Goal: Information Seeking & Learning: Find specific fact

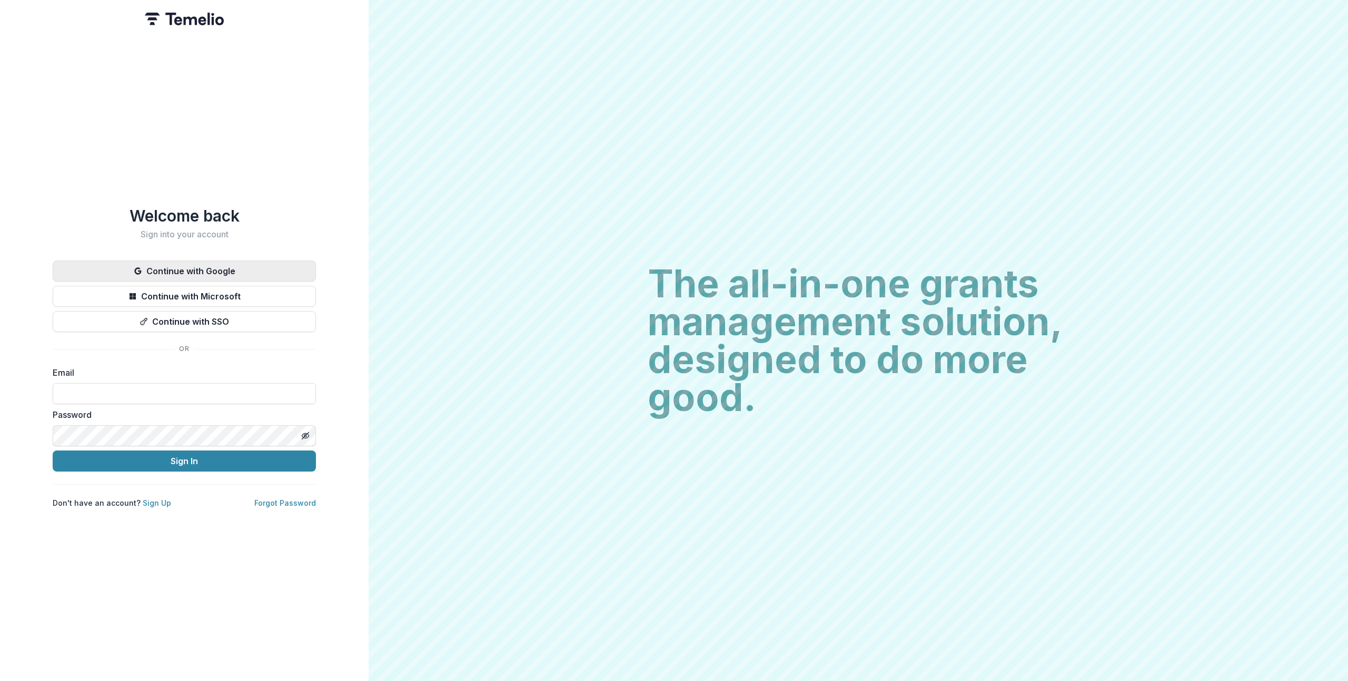
click at [296, 269] on button "Continue with Google" at bounding box center [184, 271] width 263 height 21
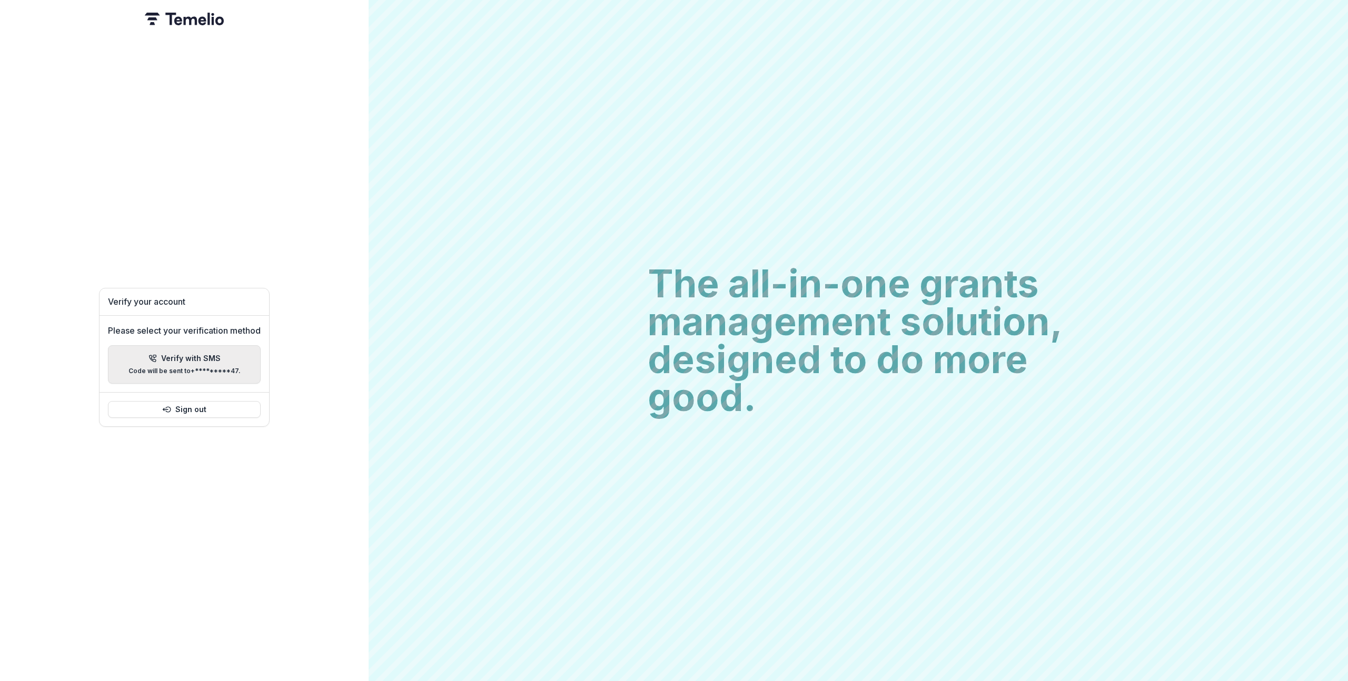
click at [189, 367] on p "Code will be sent to +*********47 ." at bounding box center [184, 370] width 112 height 7
paste input "******"
type input "*"
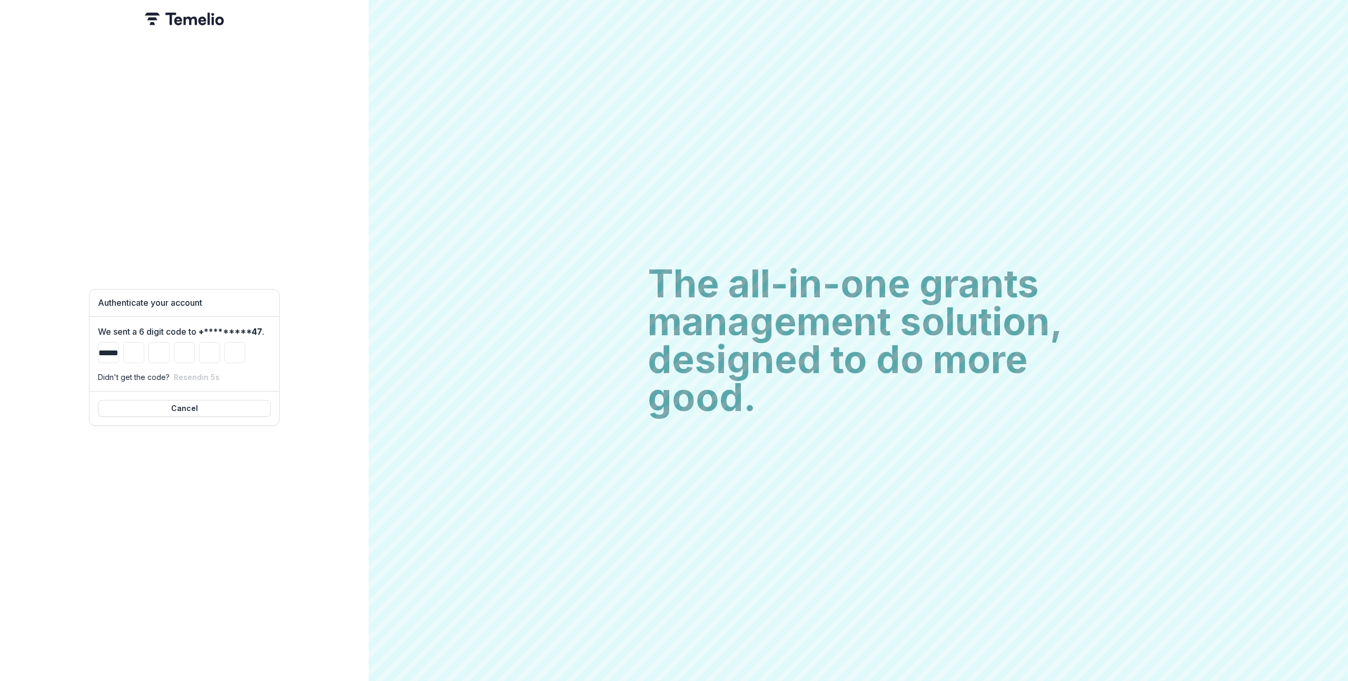
type input "*"
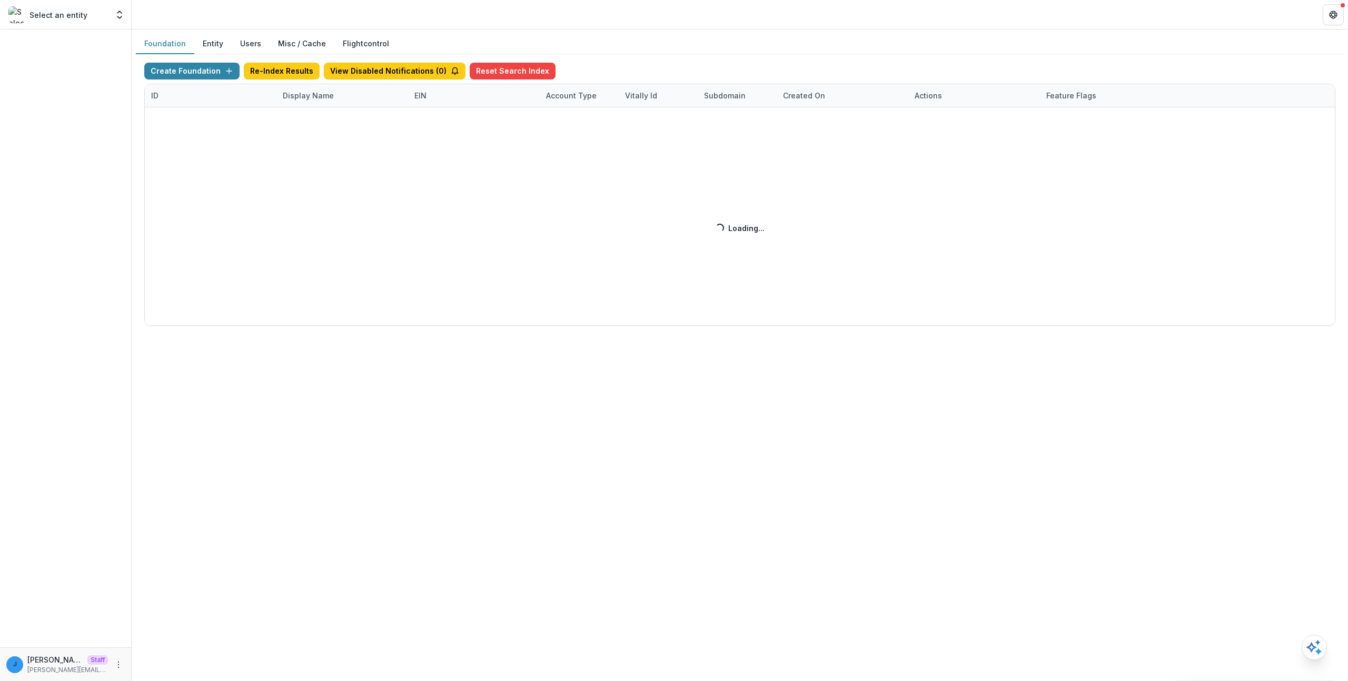
click at [281, 480] on div "Foundation Entity Users Misc / Cache Flightcontrol Create Foundation Re-Index R…" at bounding box center [740, 355] width 1216 height 652
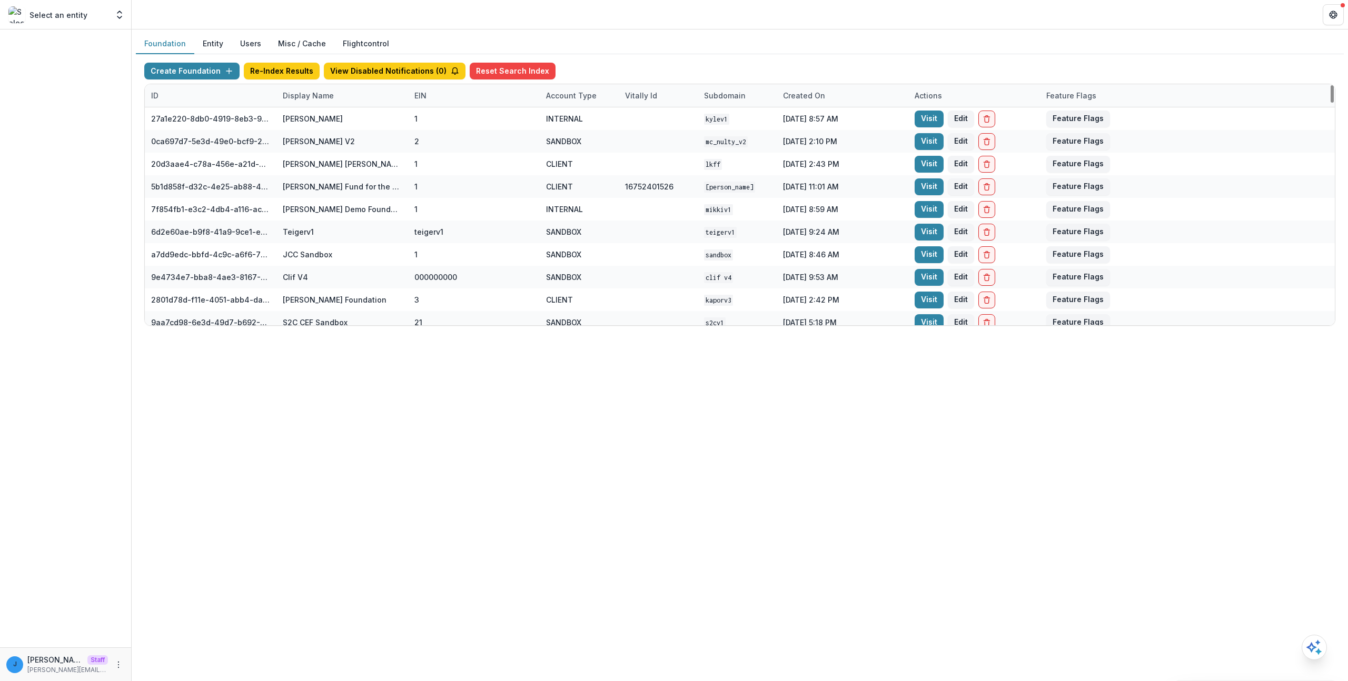
click at [302, 96] on div "Display Name" at bounding box center [308, 95] width 64 height 11
click at [309, 118] on input at bounding box center [340, 119] width 125 height 17
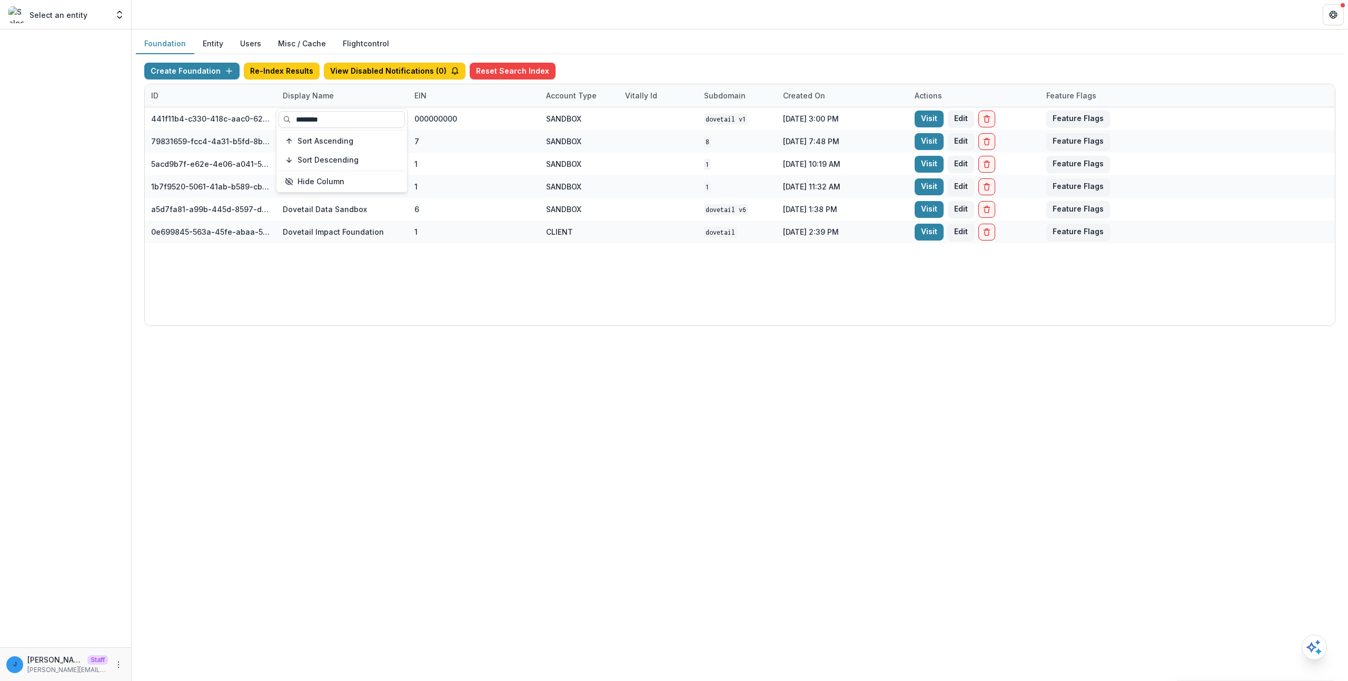
type input "********"
click at [540, 271] on div "441f11b4-c330-418c-aac0-620e4d9f4f42 Dovetail Final Sandbox 000000000 SANDBOX D…" at bounding box center [740, 216] width 1190 height 218
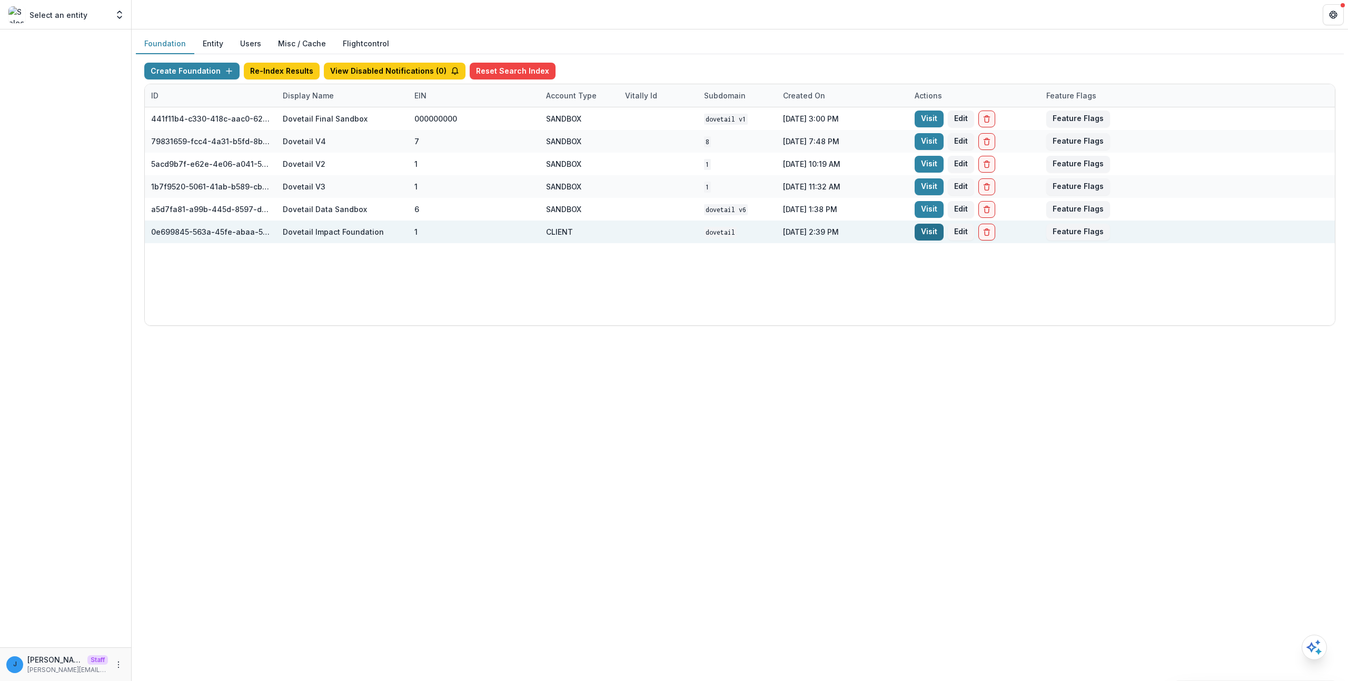
click at [928, 236] on link "Visit" at bounding box center [928, 232] width 29 height 17
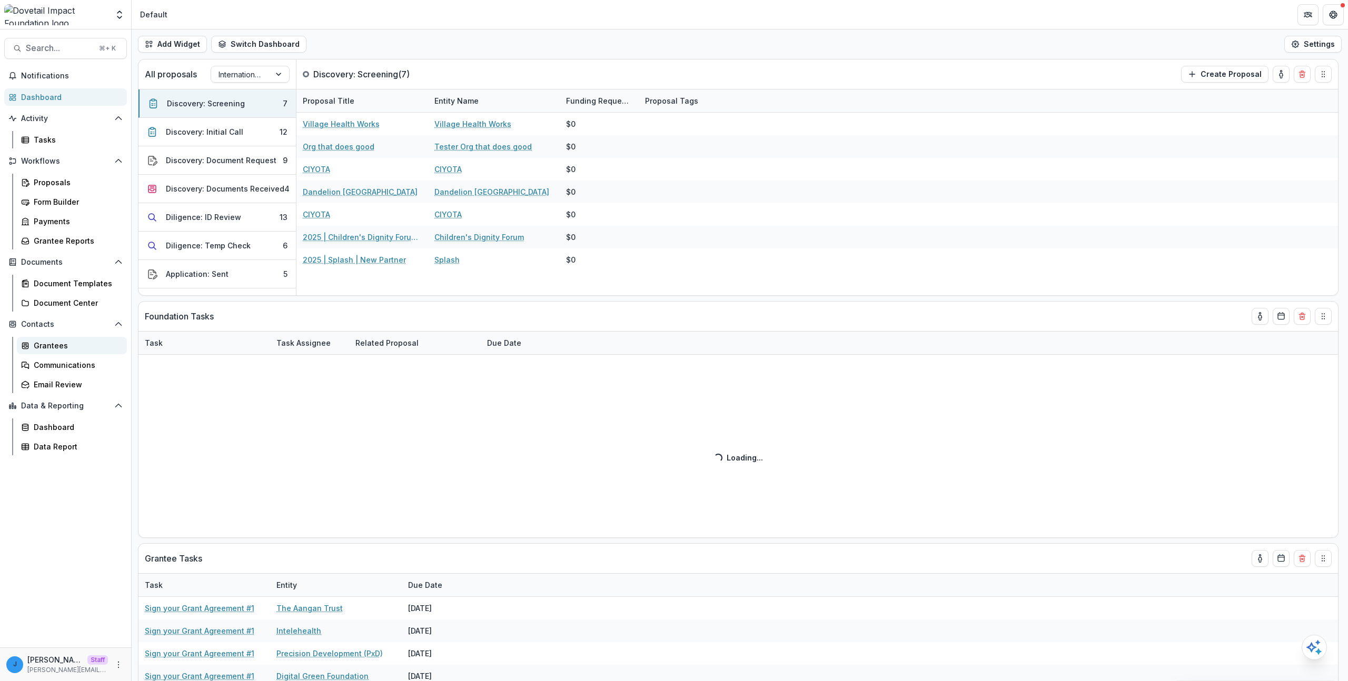
select select "******"
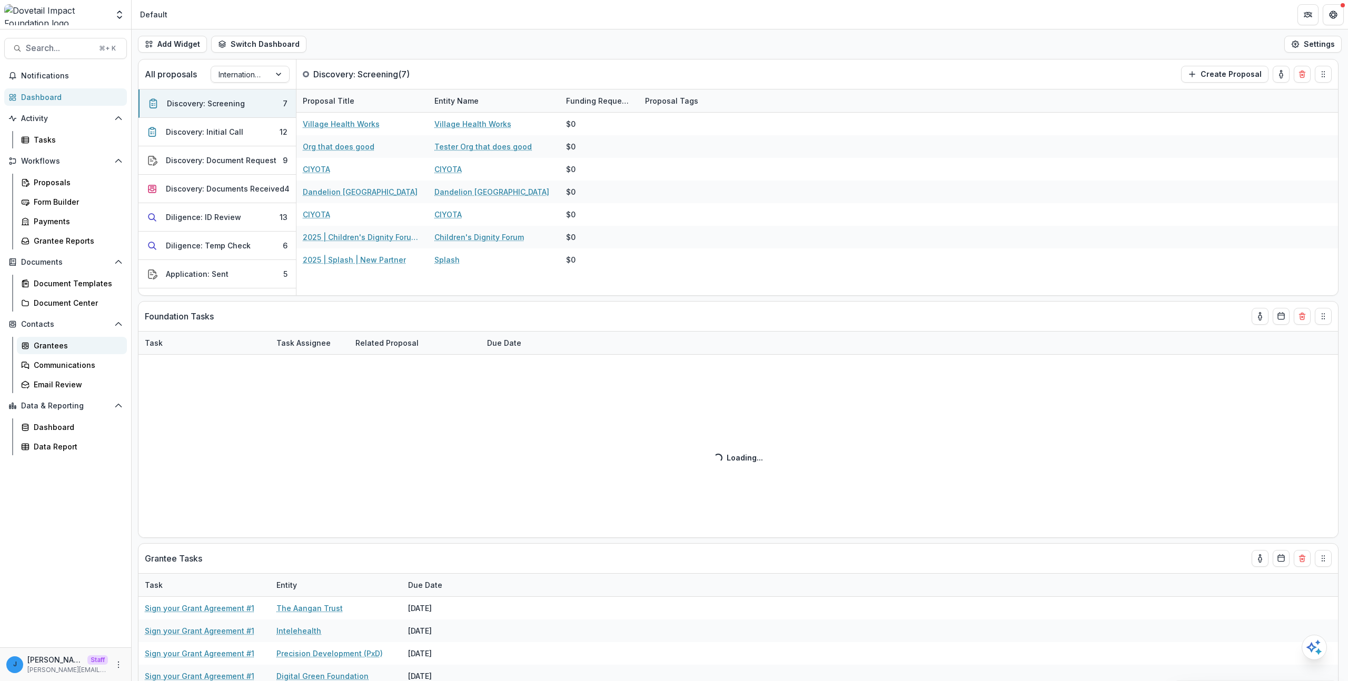
select select "******"
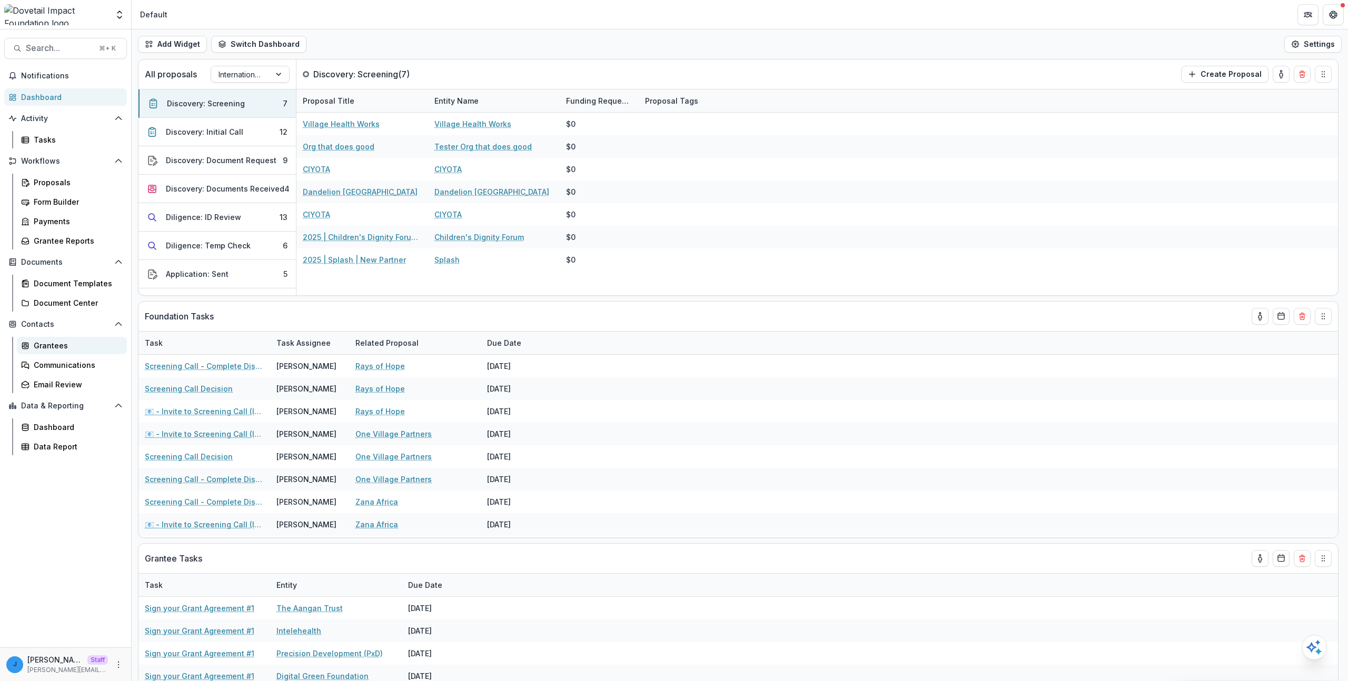
click at [63, 338] on link "Grantees" at bounding box center [72, 345] width 110 height 17
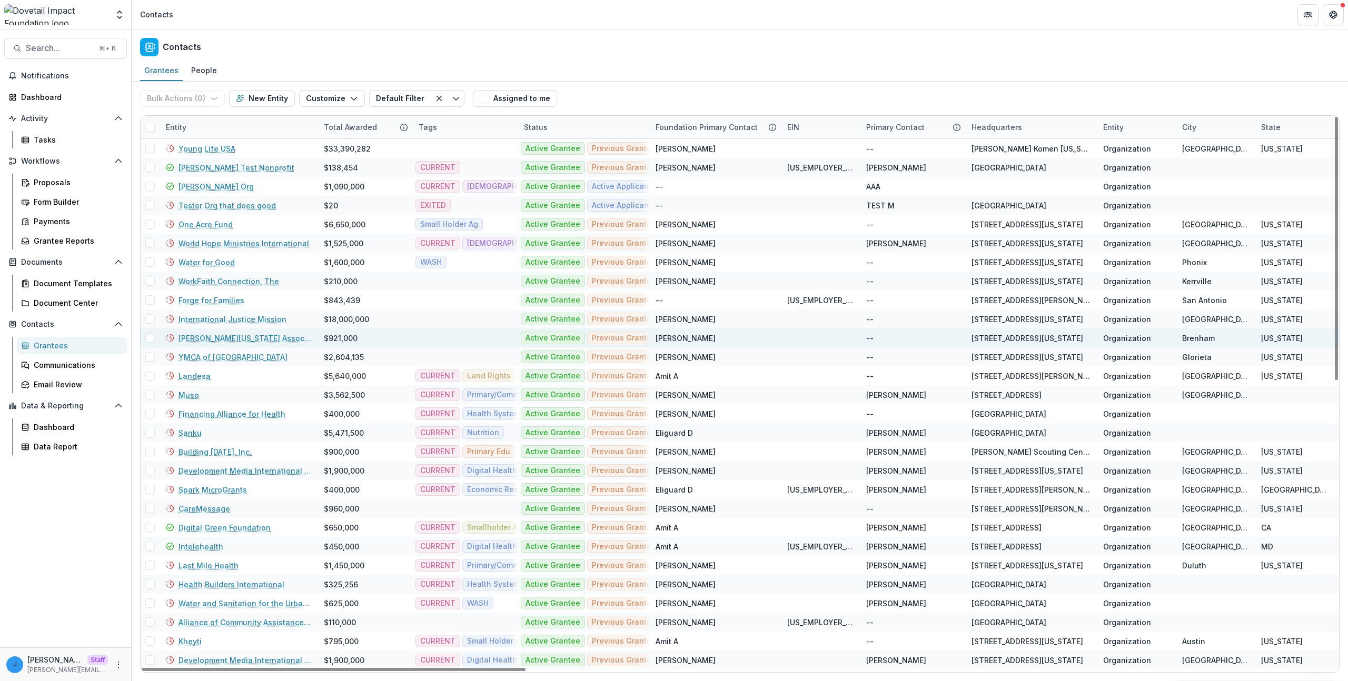
click at [221, 338] on link "Luis Palau Association" at bounding box center [244, 338] width 133 height 11
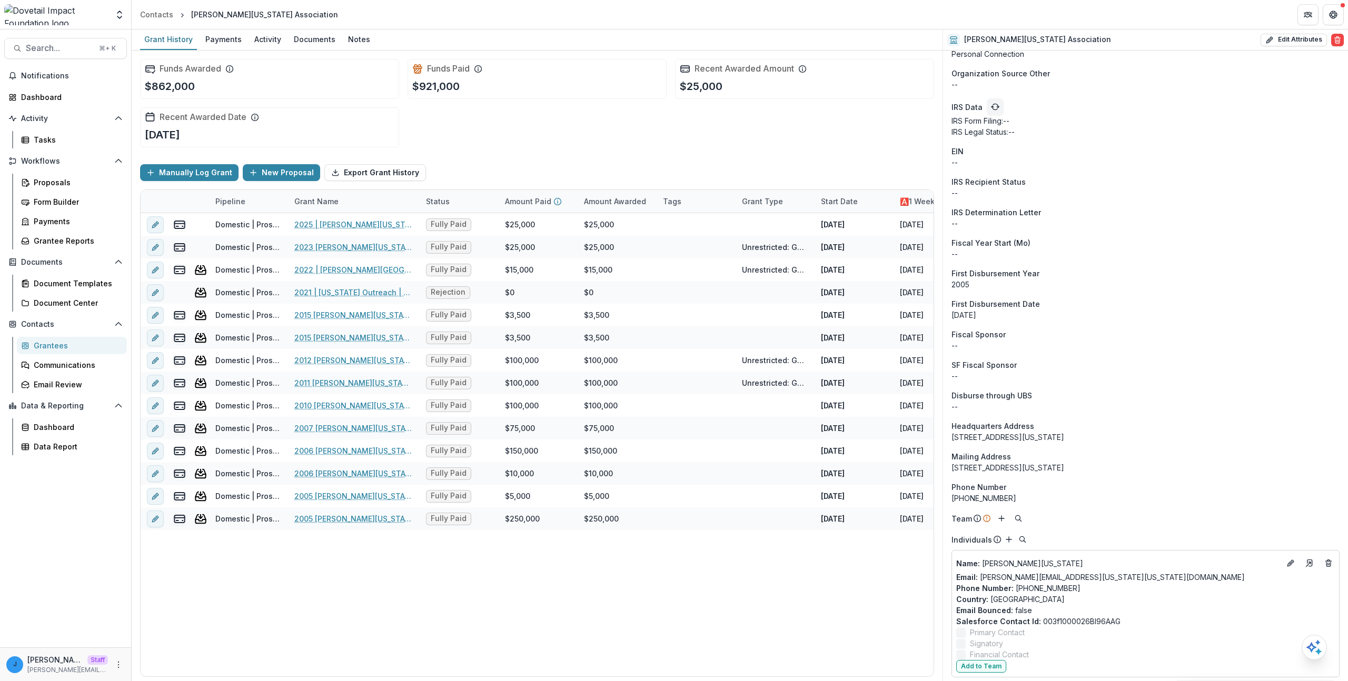
scroll to position [779, 0]
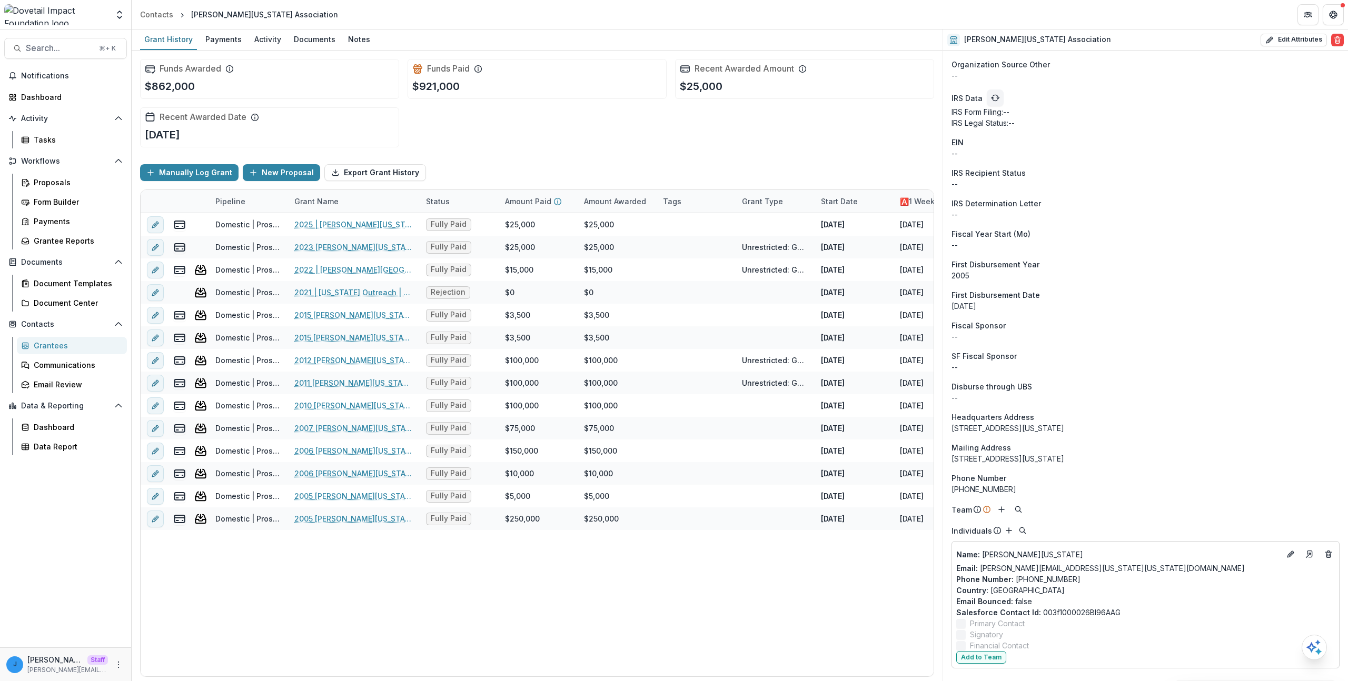
click at [1038, 425] on div "4001 Hwy. 36 South Brenham Texas United States 77833" at bounding box center [1145, 428] width 388 height 11
copy div "4001 Hwy. 36 South Brenham Texas United States 77833"
click at [1068, 328] on div "Fiscal Sponsor" at bounding box center [1145, 325] width 388 height 11
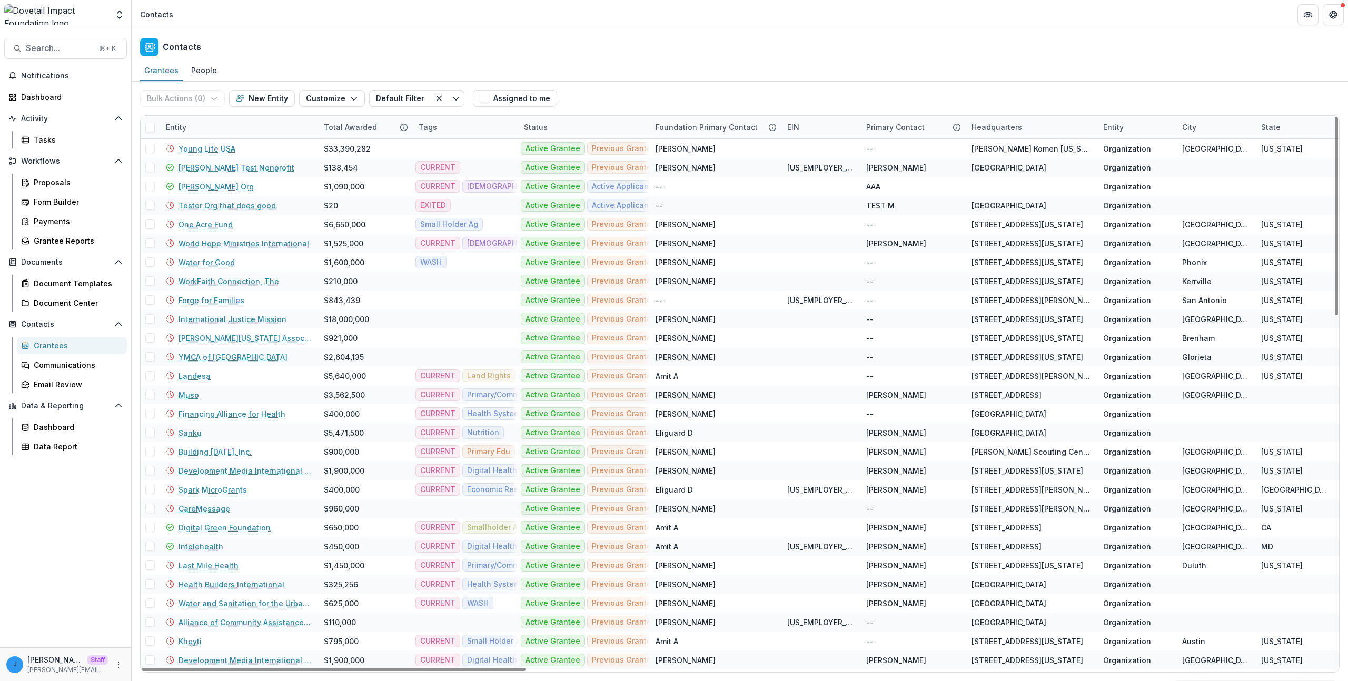
click at [260, 129] on div "Entity" at bounding box center [239, 127] width 158 height 23
click at [256, 154] on input at bounding box center [225, 151] width 126 height 17
paste input "**********"
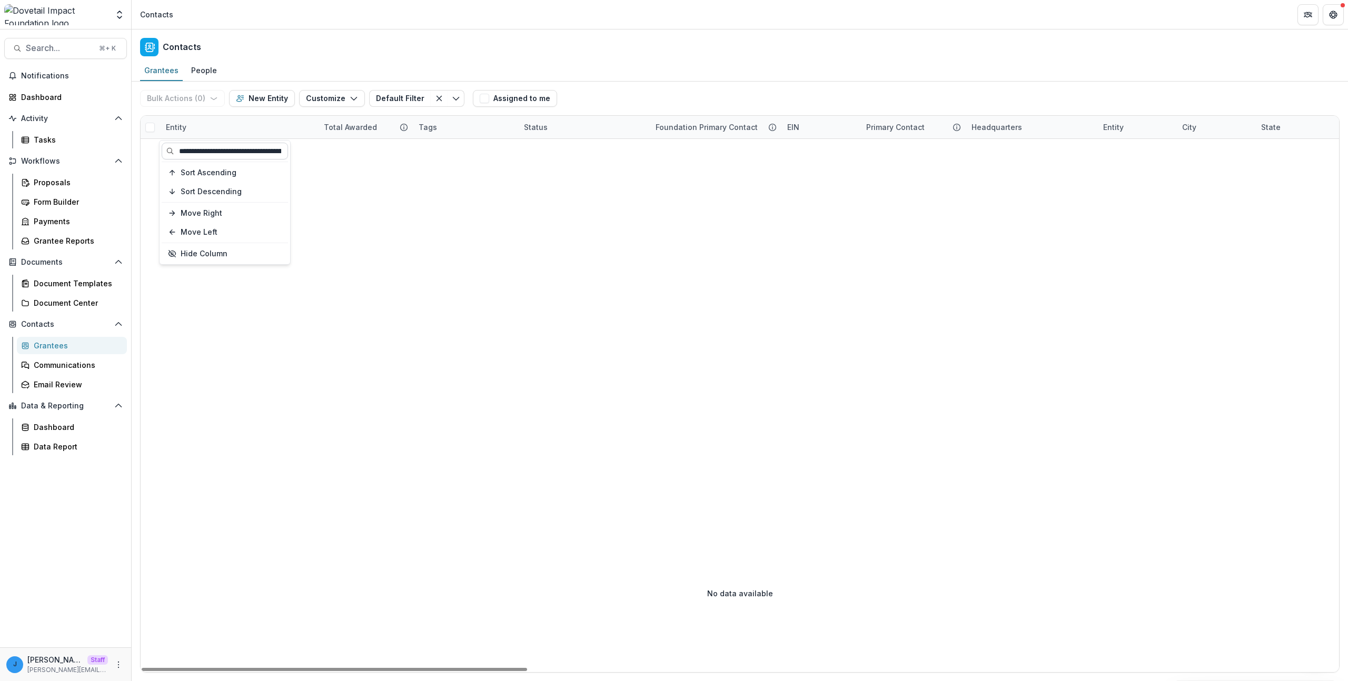
paste input
type input "**********"
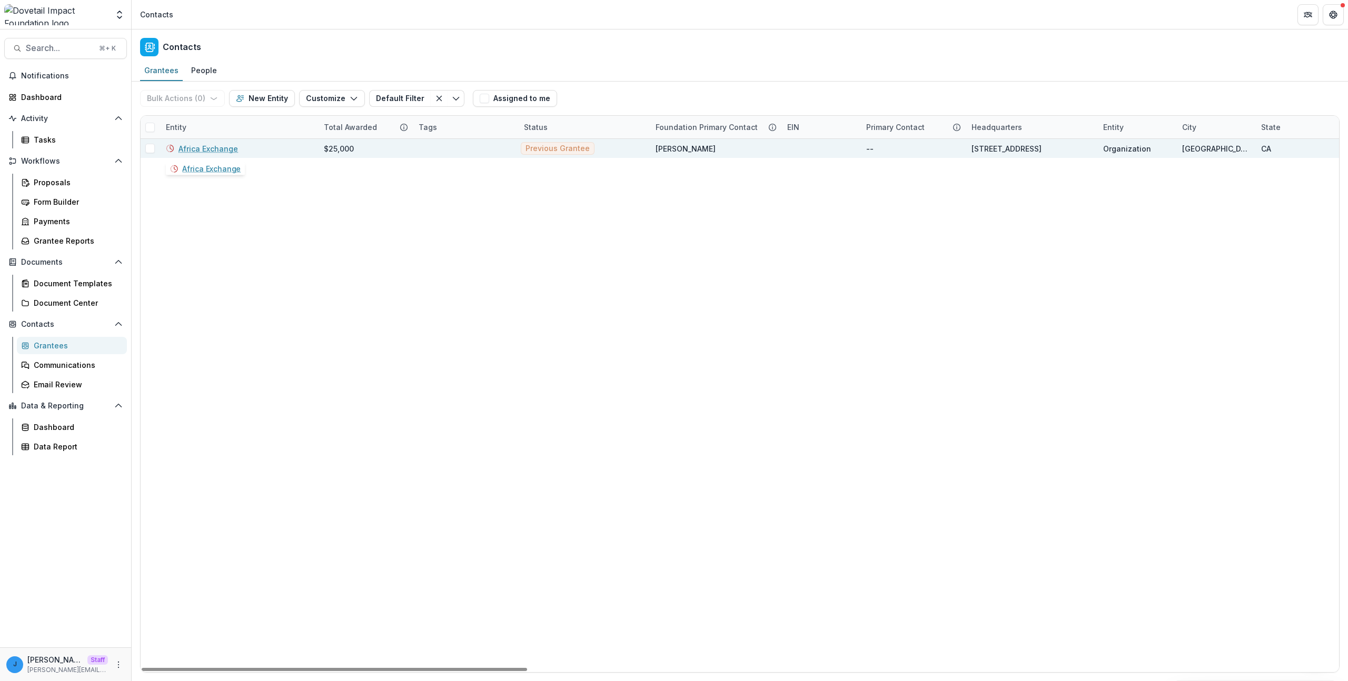
click at [194, 149] on link "Africa Exchange" at bounding box center [207, 148] width 59 height 11
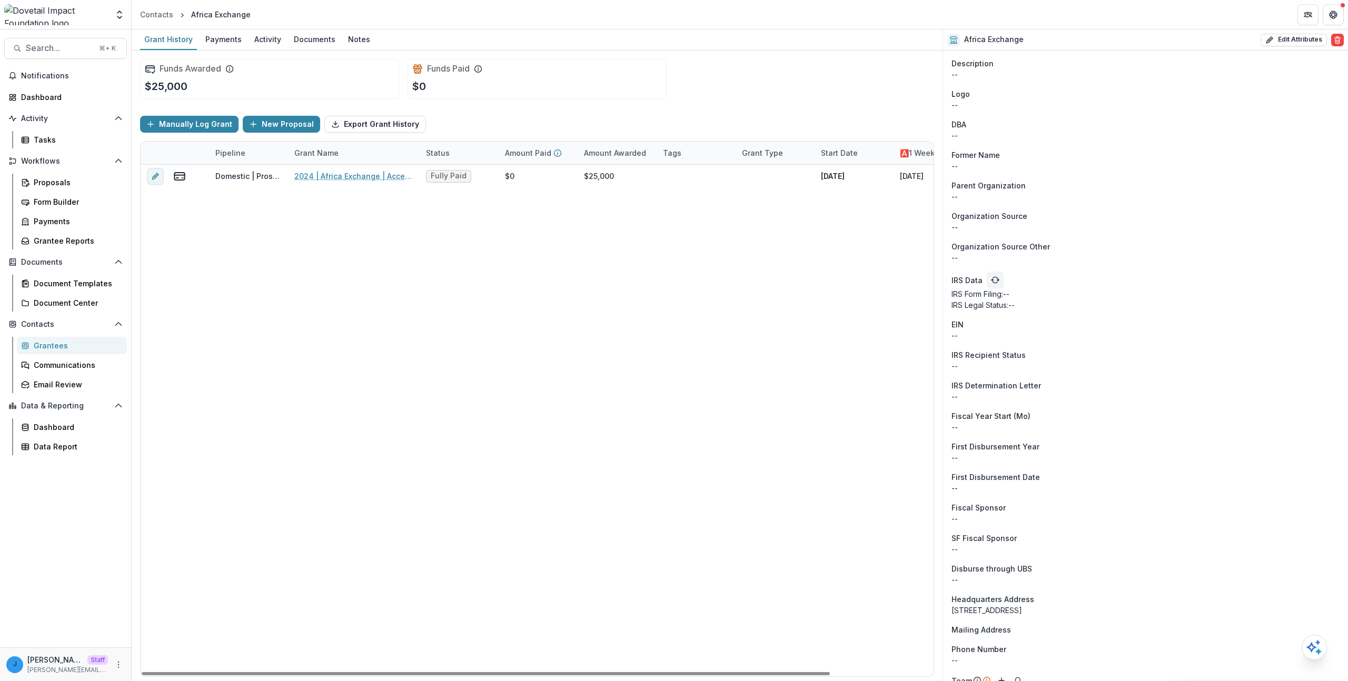
scroll to position [632, 0]
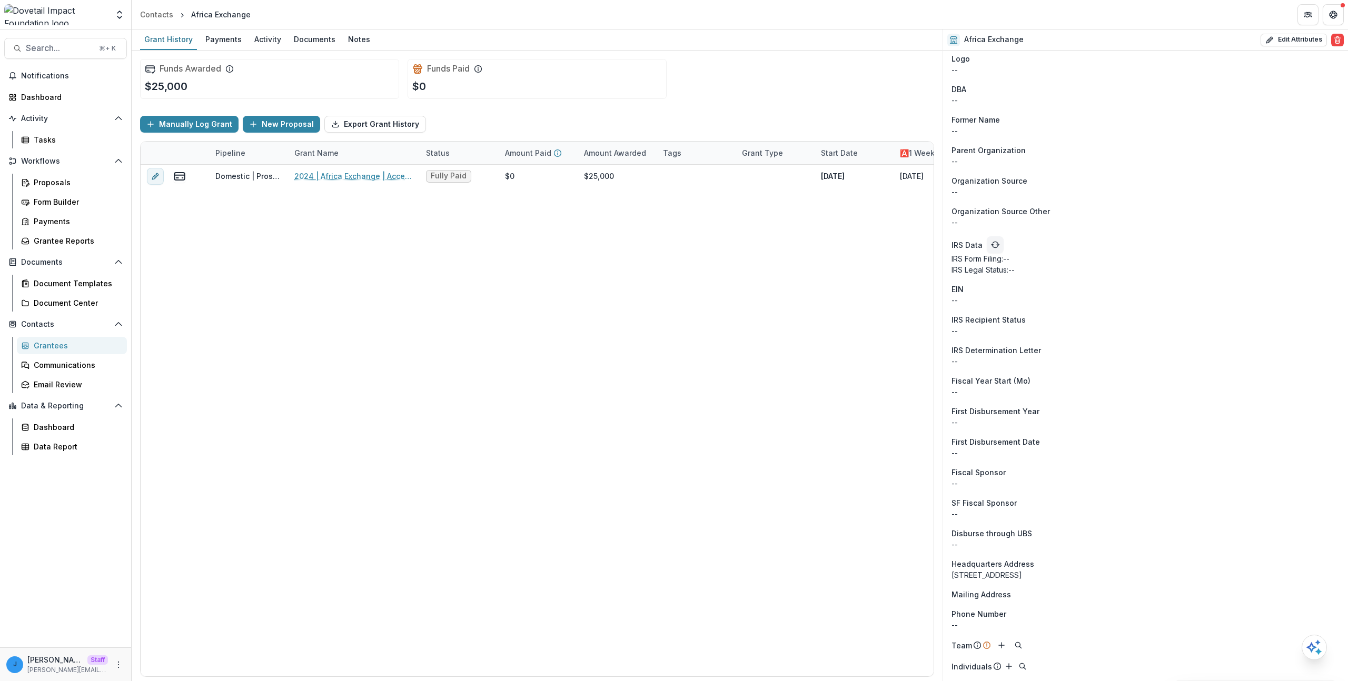
drag, startPoint x: 973, startPoint y: 576, endPoint x: 1013, endPoint y: 580, distance: 40.2
click at [1013, 580] on div "2021 Fillmore St, #204 San Francisco CA USA 94115" at bounding box center [1145, 575] width 388 height 11
click at [1007, 575] on div "2021 Fillmore St, #204 San Francisco CA USA 94115" at bounding box center [1145, 575] width 388 height 11
drag, startPoint x: 994, startPoint y: 575, endPoint x: 957, endPoint y: 574, distance: 36.9
click at [957, 574] on div "2021 Fillmore St, #204 San Francisco CA USA 94115" at bounding box center [1145, 575] width 388 height 11
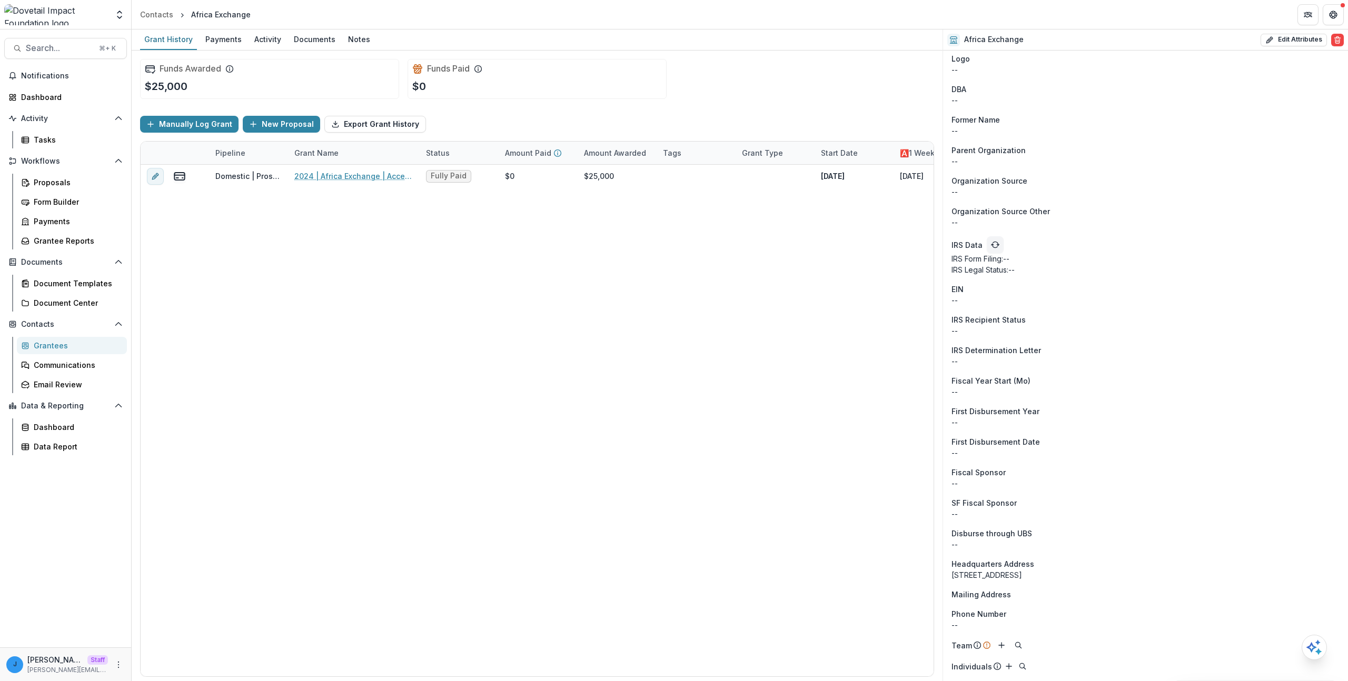
copy div "2021 Fillmore St,"
click at [1036, 551] on div "Onboarding Pending Website -- Sector -- Tags Foundation Primary Contact Courtne…" at bounding box center [1145, 49] width 405 height 1263
click at [993, 563] on span "Headquarters Address" at bounding box center [992, 564] width 83 height 11
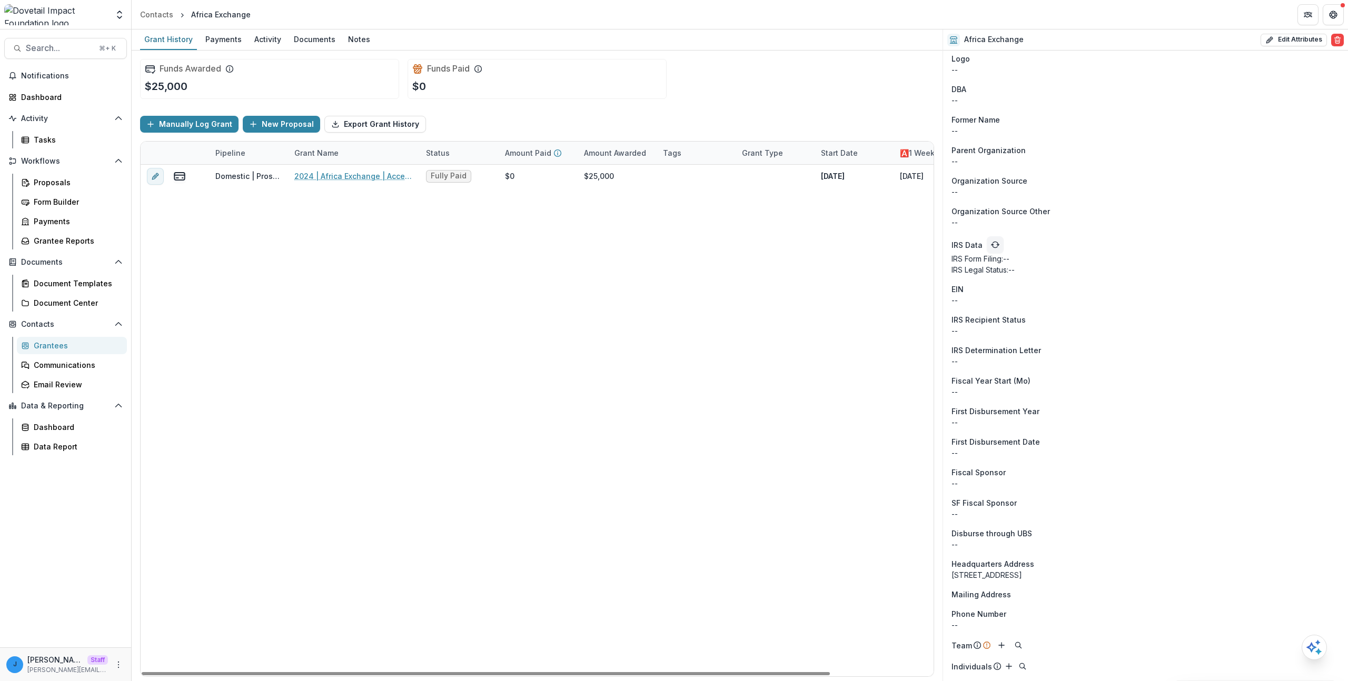
click at [1003, 575] on div "2021 Fillmore St, #204 San Francisco CA USA 94115" at bounding box center [1145, 575] width 388 height 11
click at [1087, 343] on div "Onboarding Pending Website -- Sector -- Tags Foundation Primary Contact Courtne…" at bounding box center [1145, 49] width 405 height 1263
click at [1097, 568] on div "Headquarters Address" at bounding box center [1145, 564] width 388 height 11
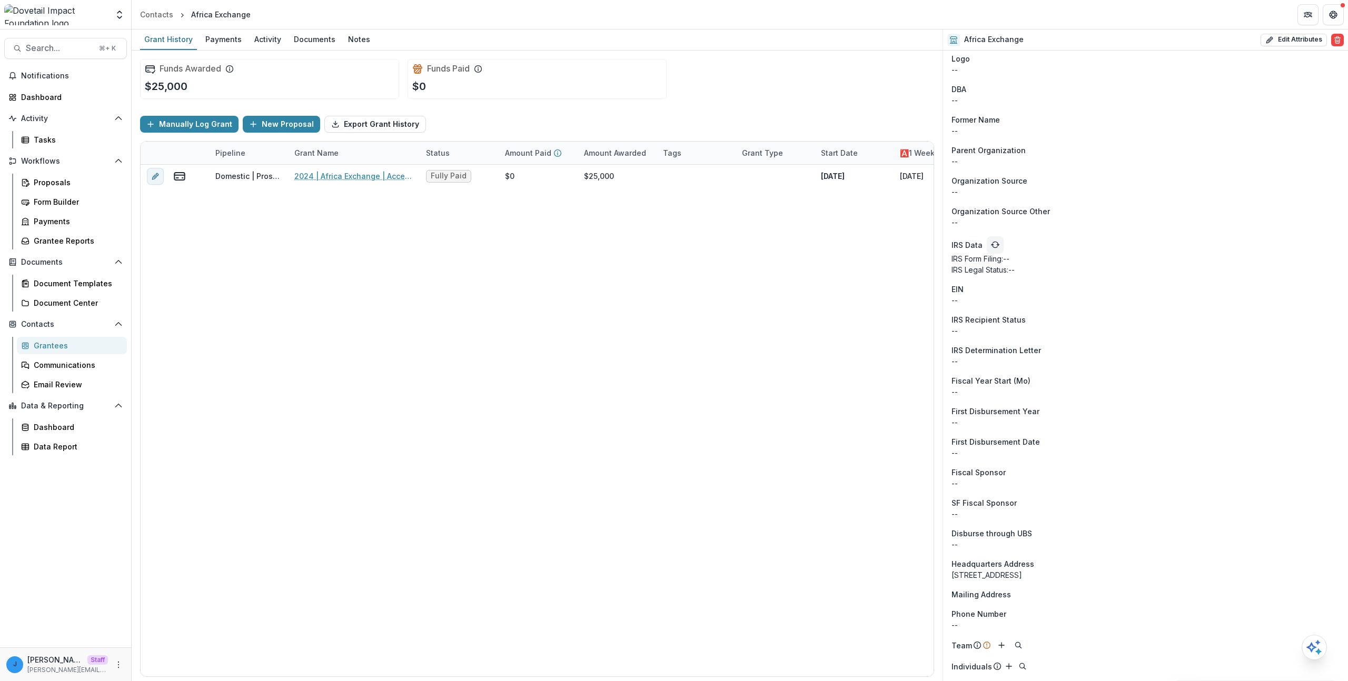
click at [1097, 568] on div "Headquarters Address" at bounding box center [1145, 564] width 388 height 11
click at [1097, 569] on div "Headquarters Address" at bounding box center [1145, 564] width 388 height 11
click at [1098, 573] on div "2021 Fillmore St, #204 San Francisco CA USA 94115" at bounding box center [1145, 575] width 388 height 11
click at [1097, 572] on div "2021 Fillmore St, #204 San Francisco CA USA 94115" at bounding box center [1145, 575] width 388 height 11
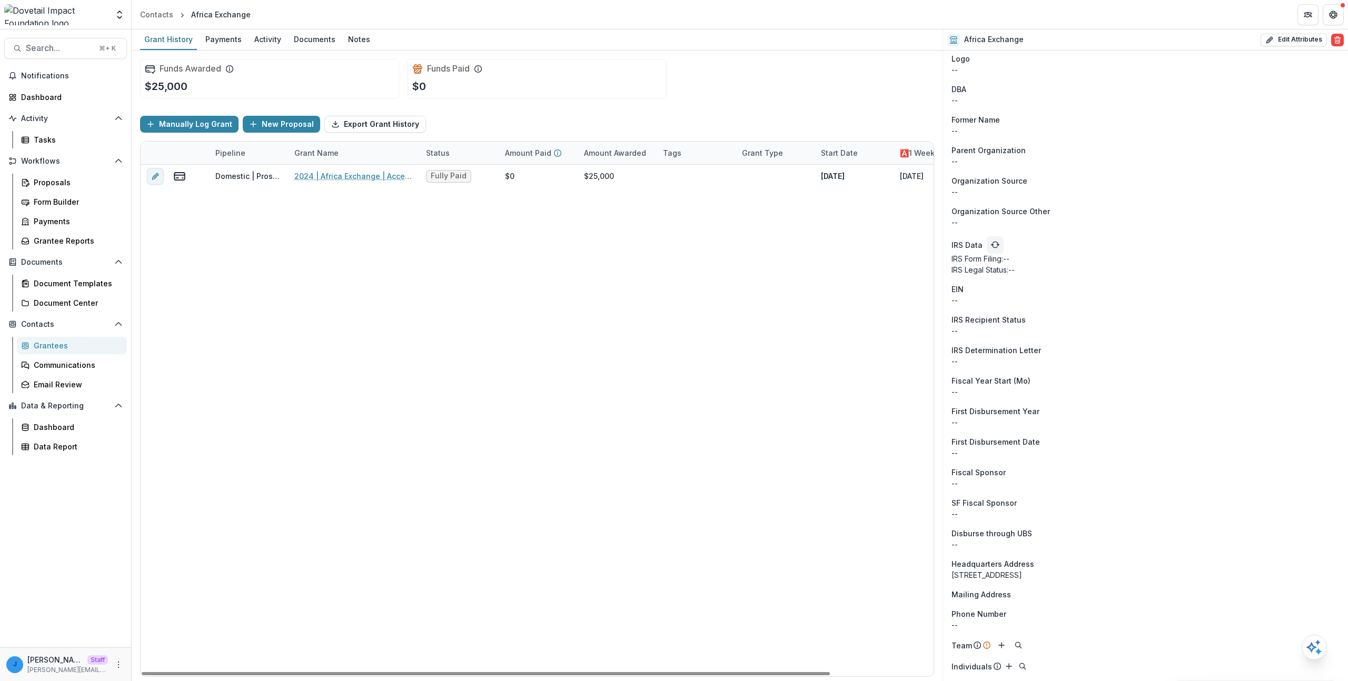
click at [1001, 496] on div "Onboarding Pending Website -- Sector -- Tags Foundation Primary Contact Courtne…" at bounding box center [1145, 49] width 405 height 1263
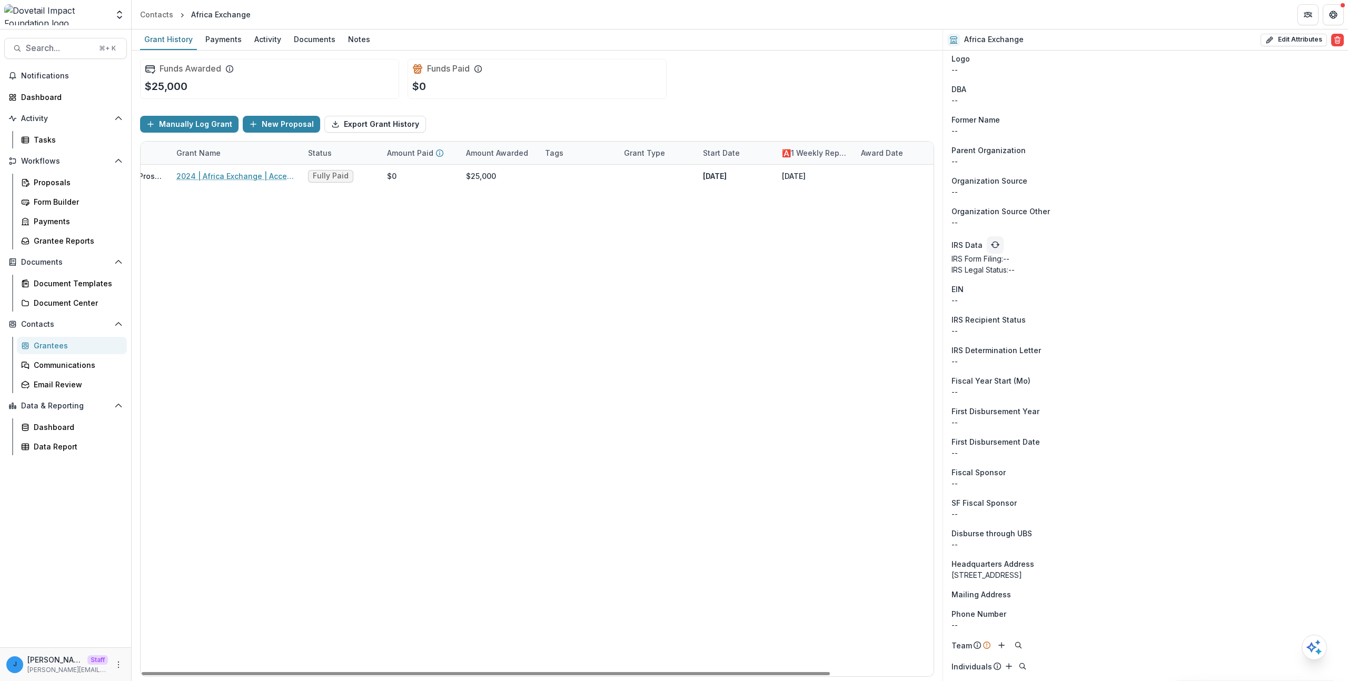
click at [981, 574] on div "2021 Fillmore St, #204 San Francisco CA USA 94115" at bounding box center [1145, 575] width 388 height 11
copy div "2021 Fillmore St, #204 San Francisco CA USA 94115"
click at [78, 51] on span "Search..." at bounding box center [59, 48] width 67 height 10
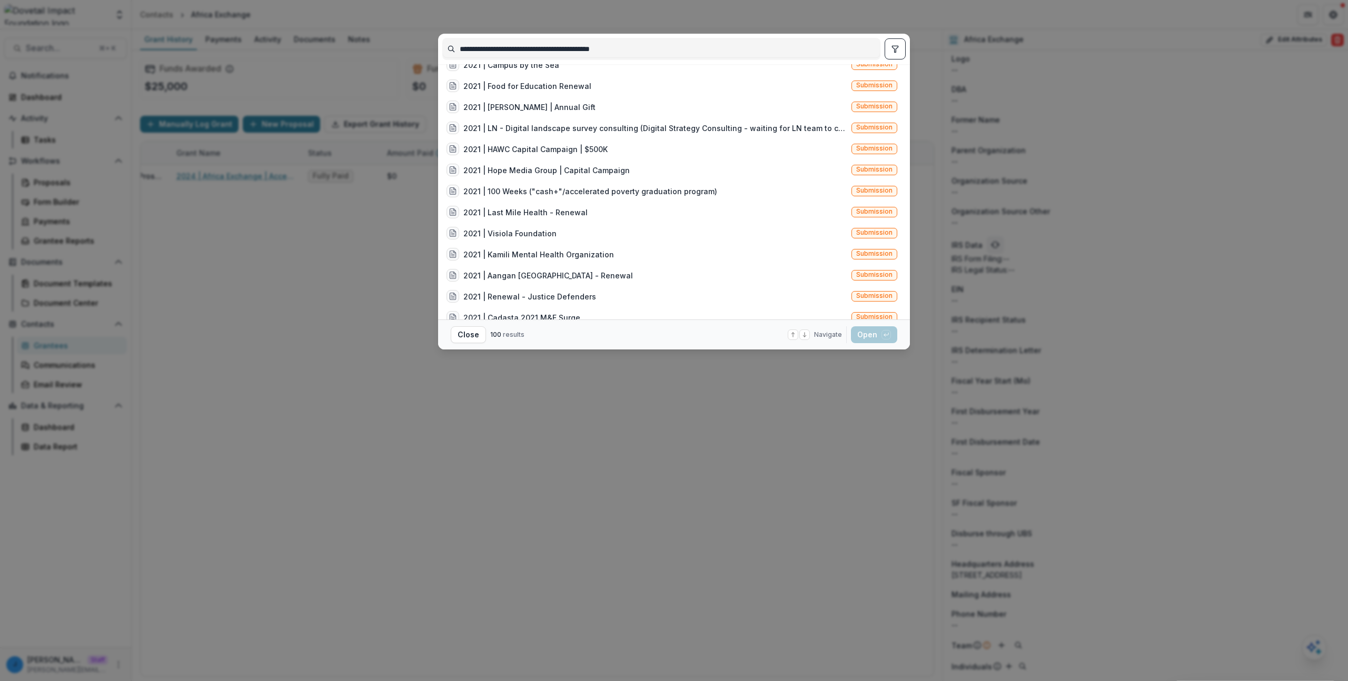
scroll to position [670, 0]
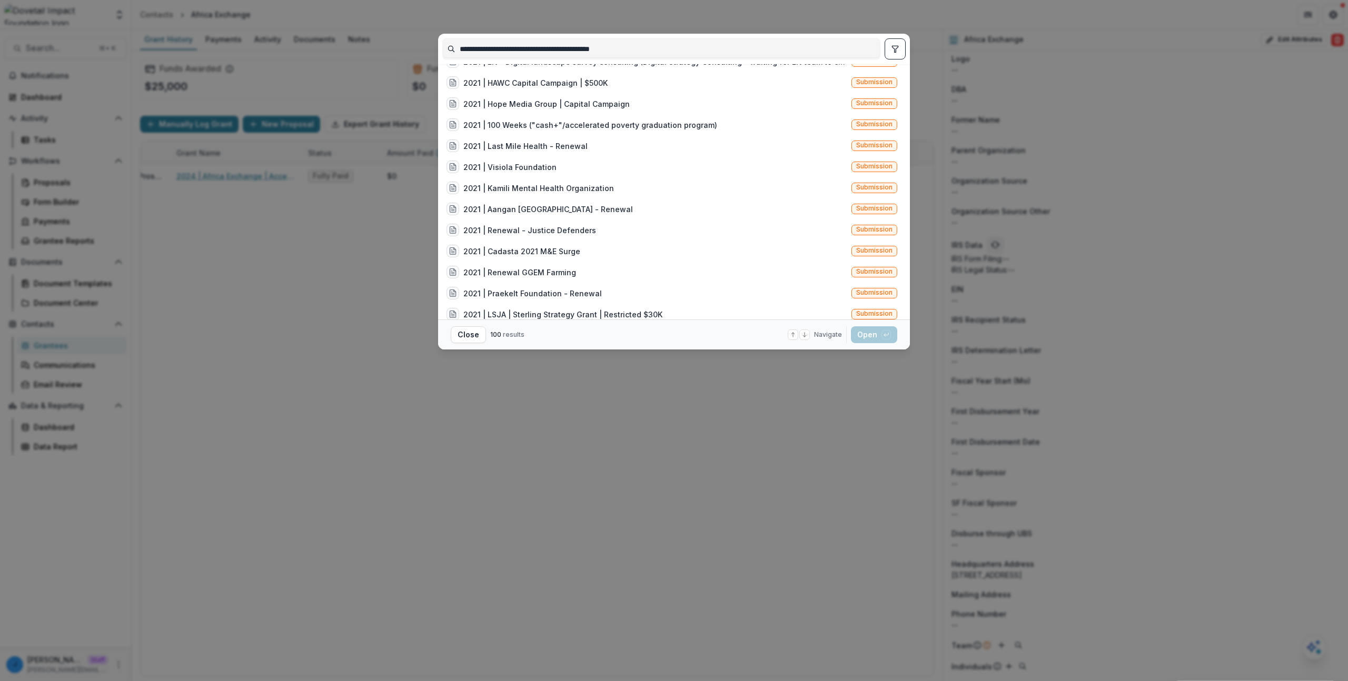
type input "**********"
click at [898, 48] on icon "toggle filters" at bounding box center [895, 49] width 8 height 8
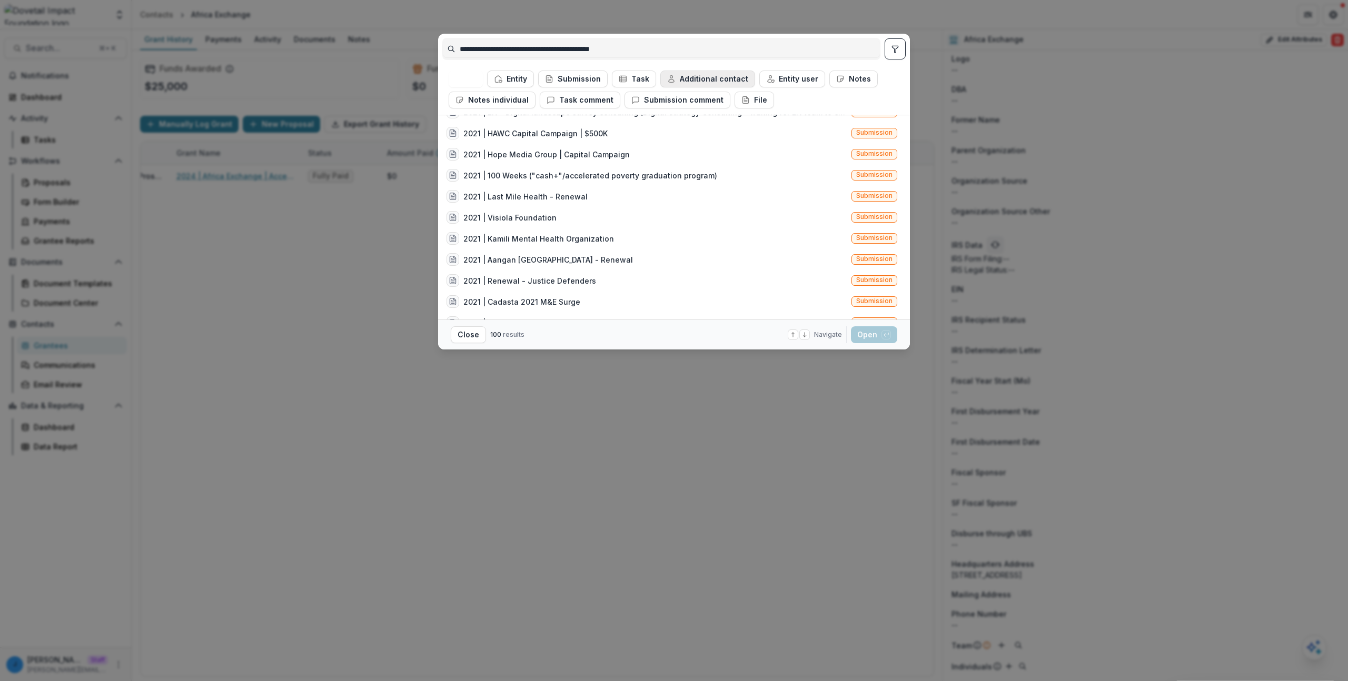
click at [670, 78] on circle "button" at bounding box center [671, 77] width 3 height 3
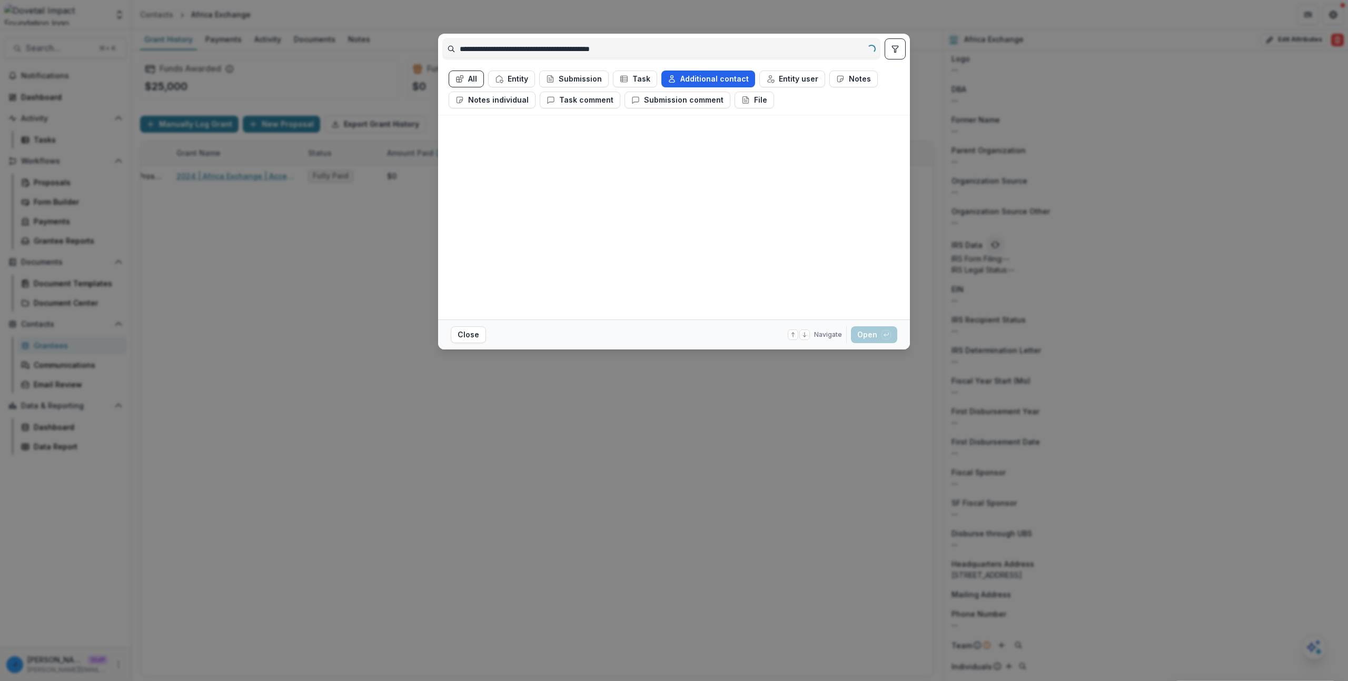
scroll to position [0, 0]
click at [684, 74] on button "Additional contact" at bounding box center [708, 79] width 94 height 17
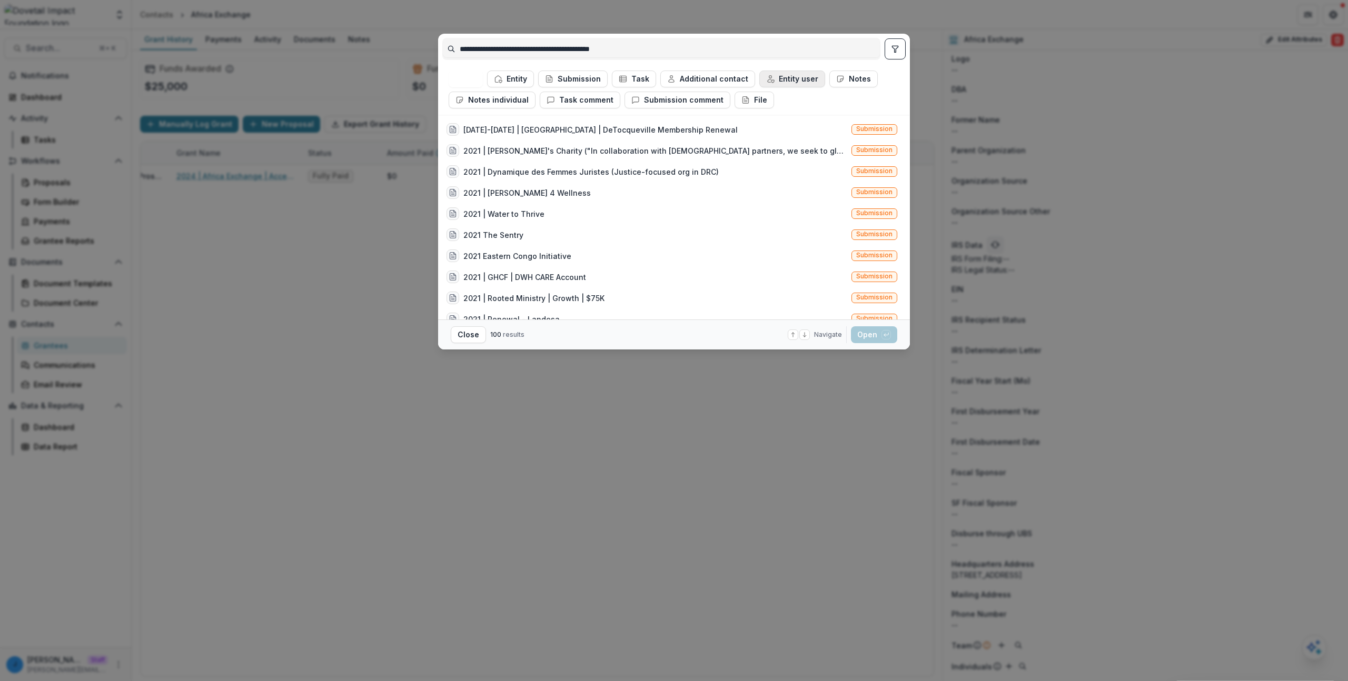
click at [766, 78] on icon "button" at bounding box center [770, 79] width 8 height 8
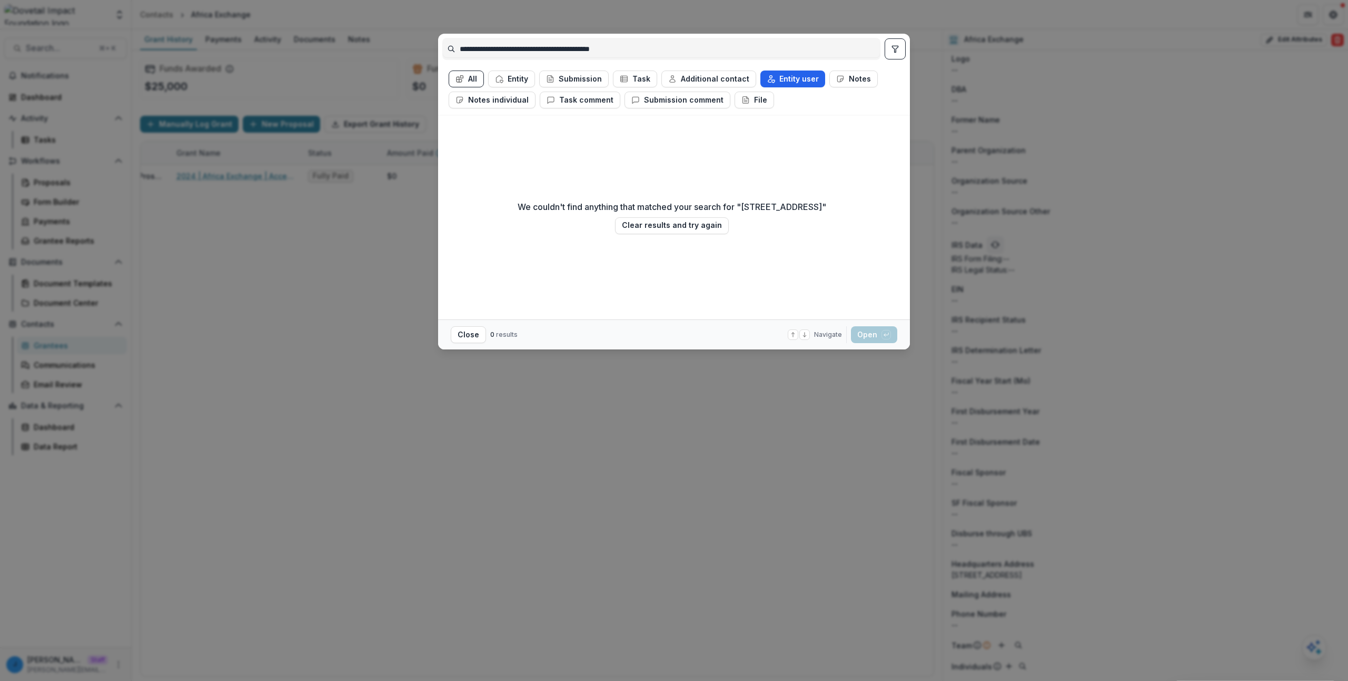
click at [770, 78] on button "Entity user" at bounding box center [792, 79] width 65 height 17
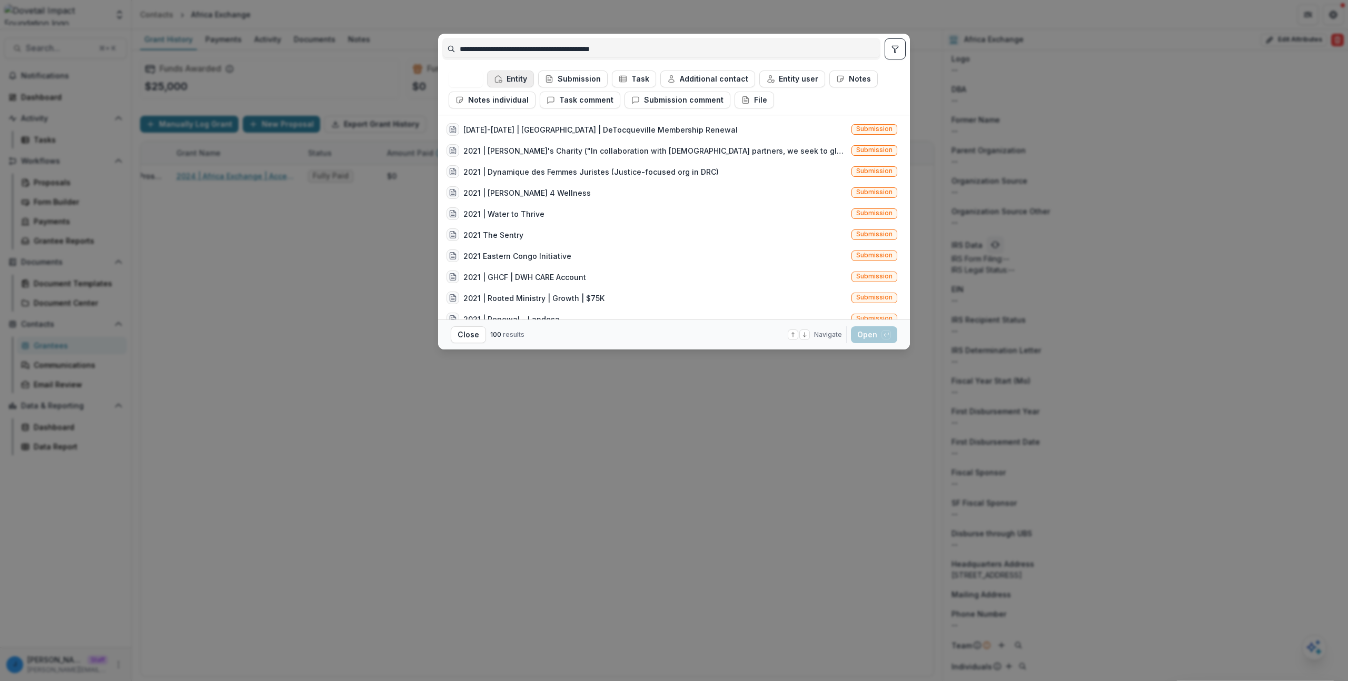
click at [519, 77] on button "Entity" at bounding box center [510, 79] width 47 height 17
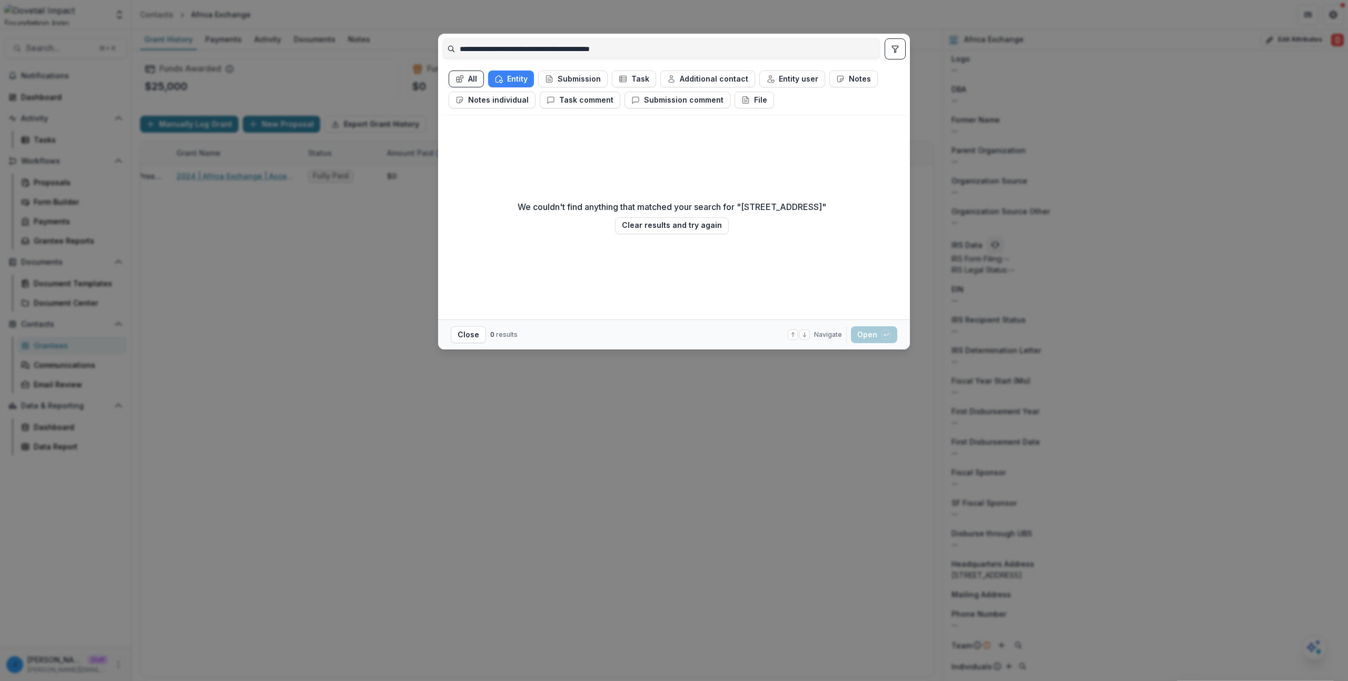
click at [604, 57] on div "**********" at bounding box center [661, 49] width 438 height 22
click at [618, 46] on input "**********" at bounding box center [661, 49] width 437 height 17
click at [598, 427] on div "**********" at bounding box center [674, 340] width 1348 height 681
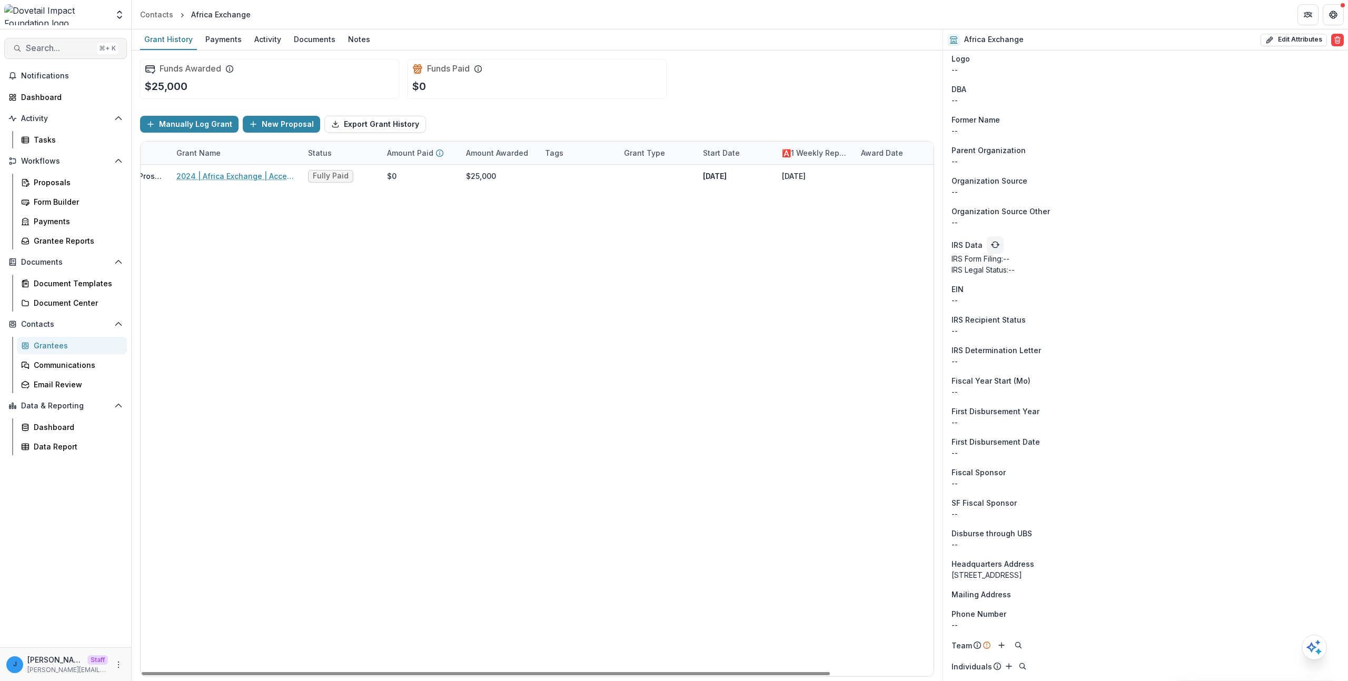
click at [85, 55] on button "Search... ⌘ + K" at bounding box center [65, 48] width 123 height 21
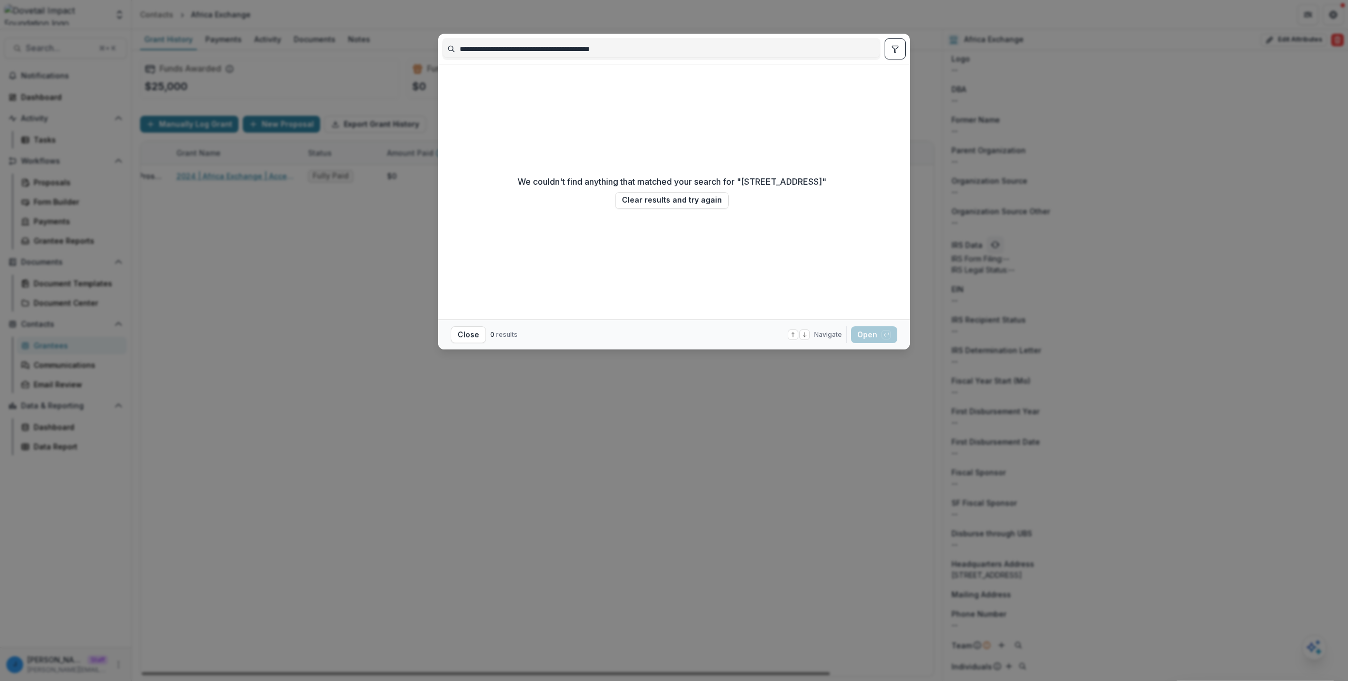
click at [427, 349] on div "**********" at bounding box center [674, 340] width 1348 height 681
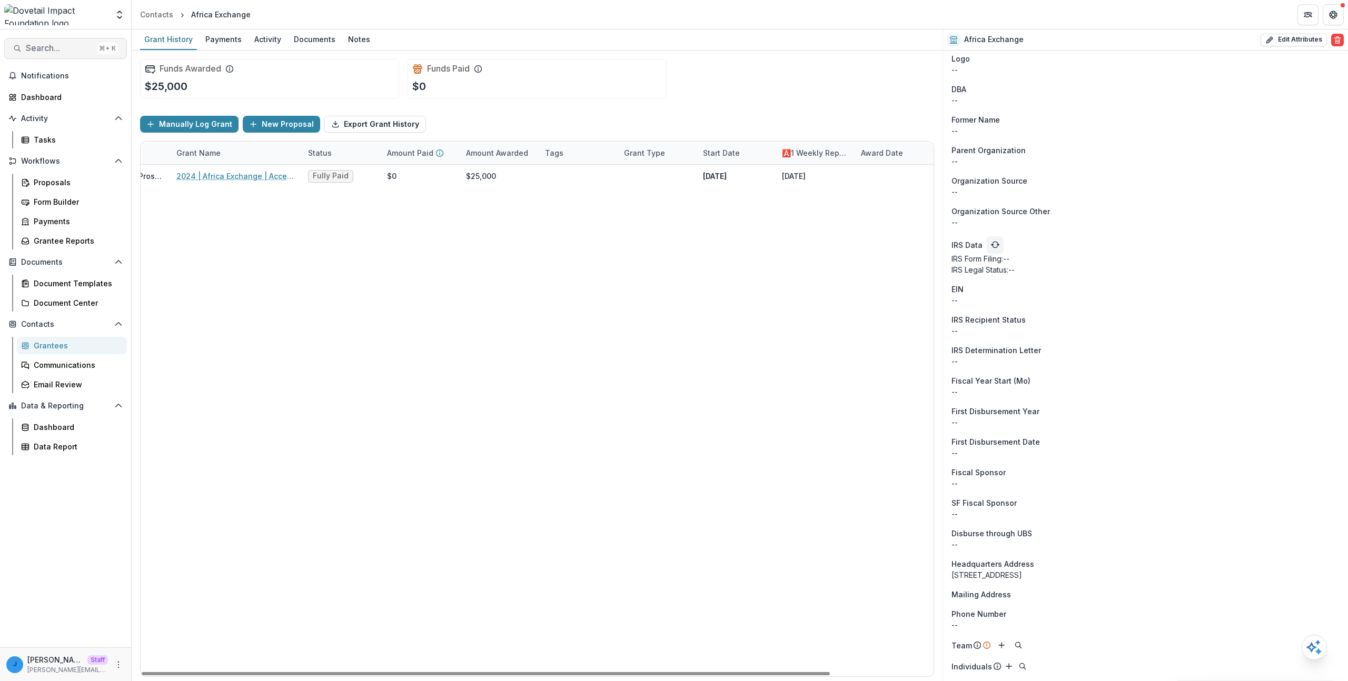
click at [43, 41] on button "Search... ⌘ + K" at bounding box center [65, 48] width 123 height 21
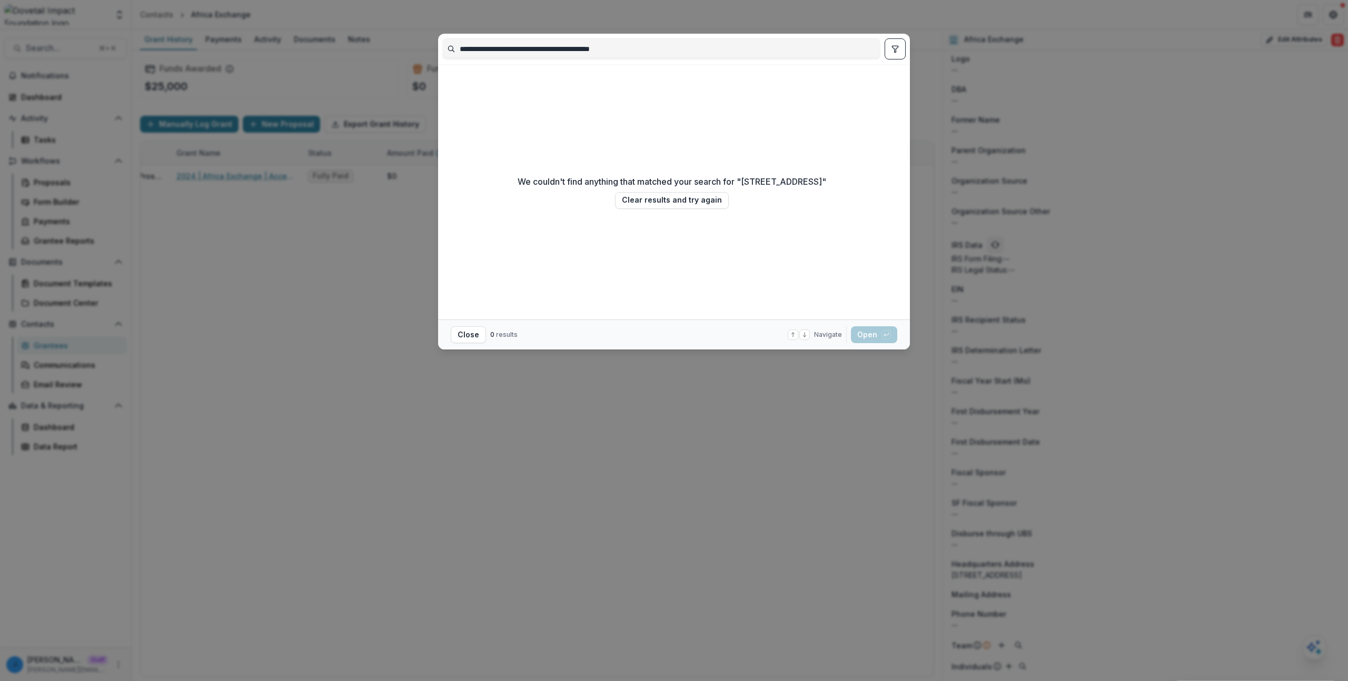
click at [642, 275] on div "We couldn't find anything that matched your search for " 2021 Fillmore St, #204…" at bounding box center [672, 191] width 309 height 247
click at [705, 200] on button "Clear results and try again" at bounding box center [672, 200] width 114 height 17
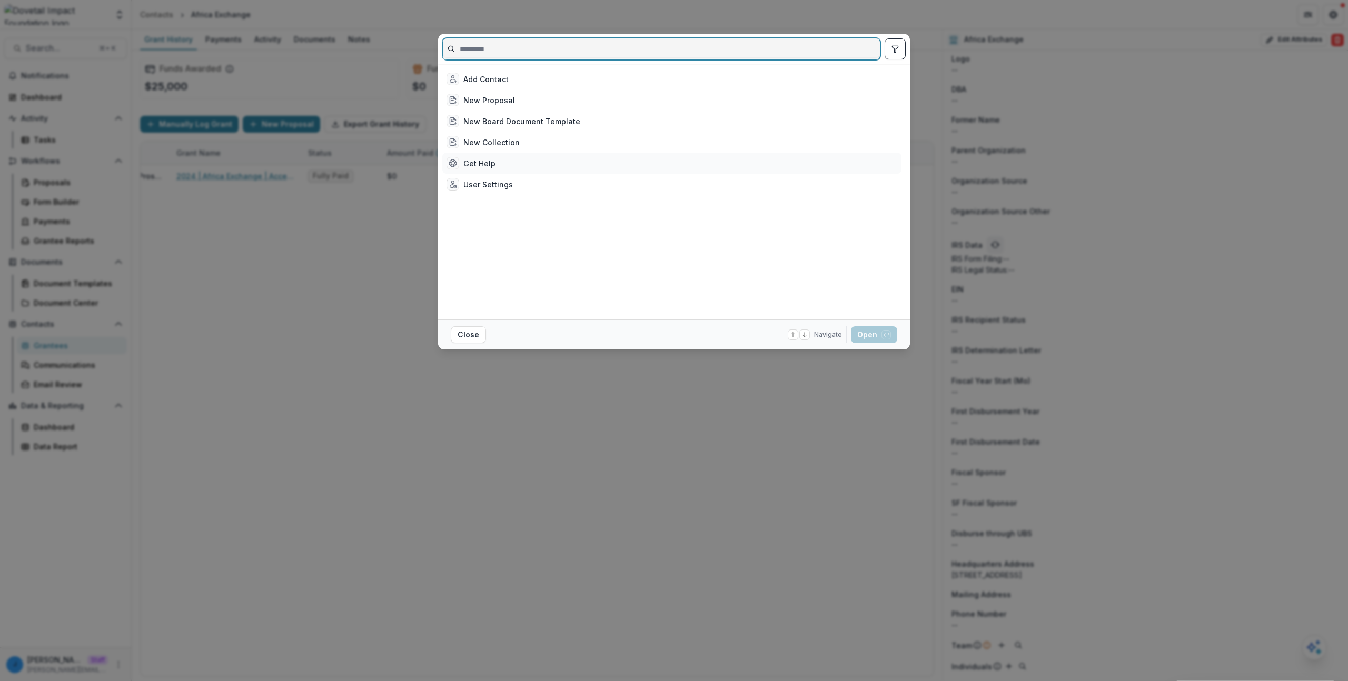
paste input "**********"
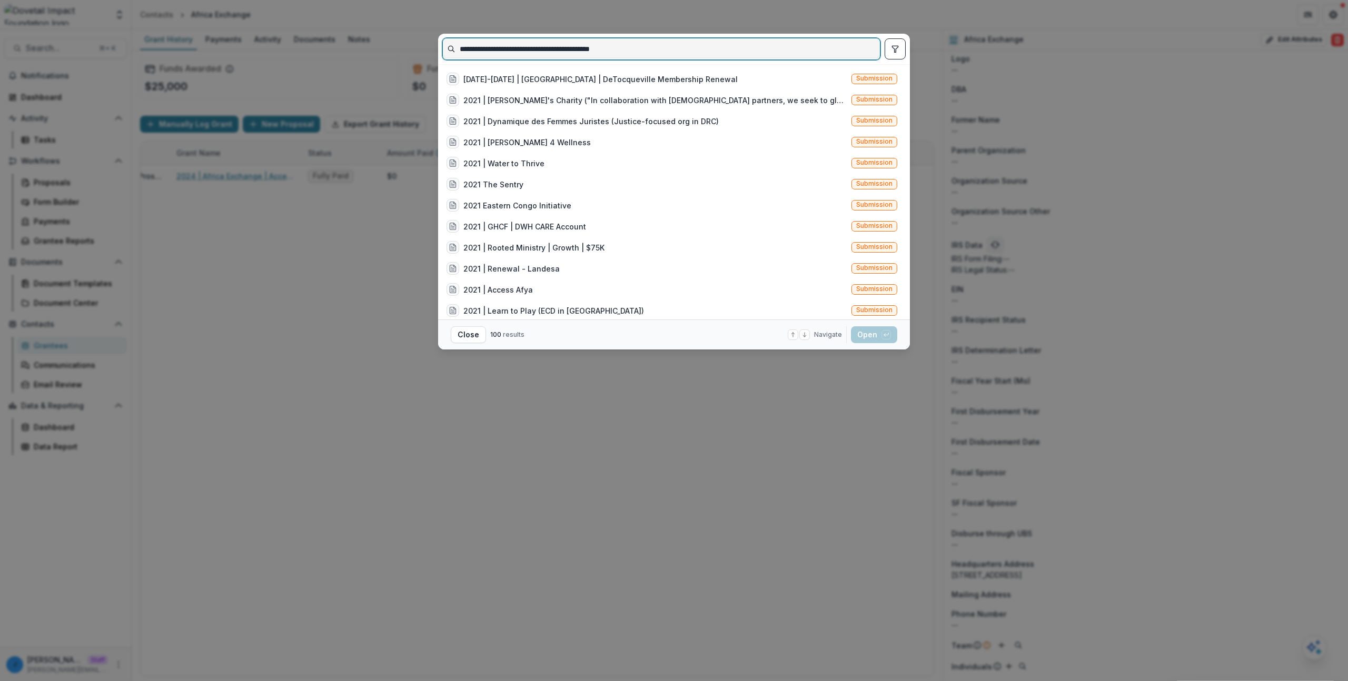
type input "**********"
click at [884, 46] on button "toggle filters" at bounding box center [894, 48] width 21 height 21
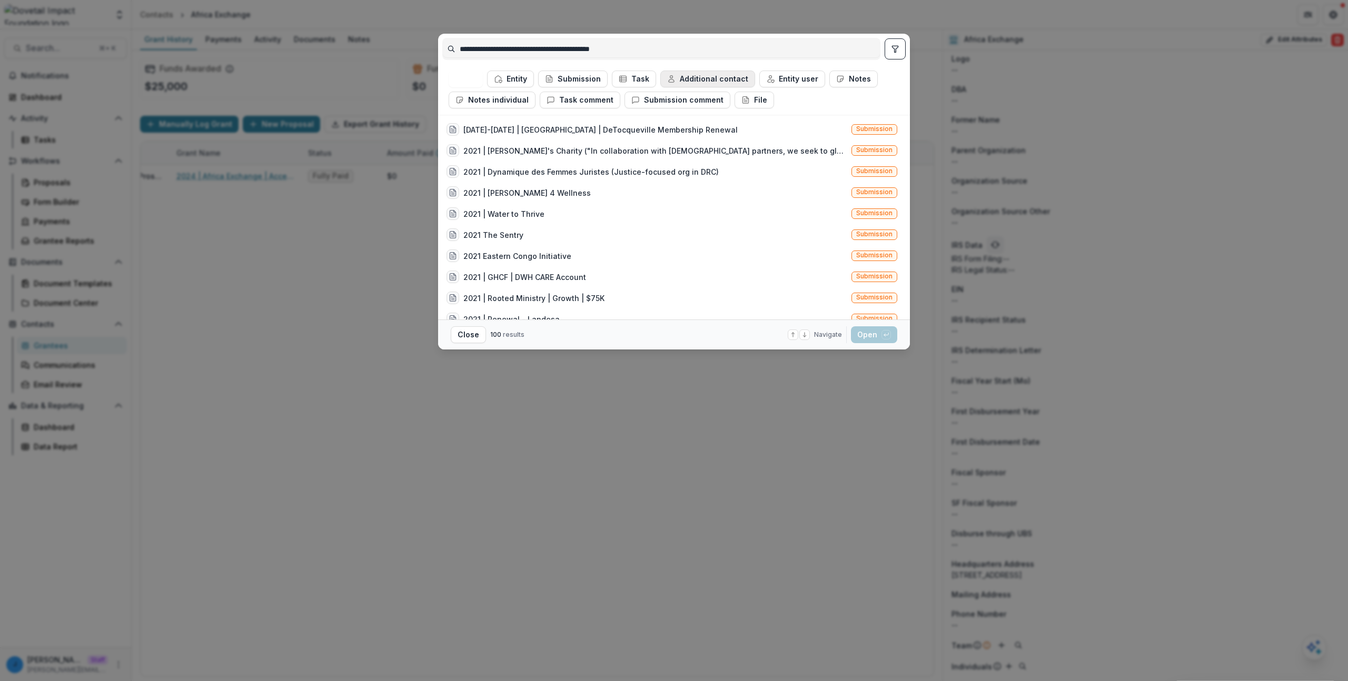
click at [676, 76] on button "Additional contact" at bounding box center [707, 79] width 95 height 17
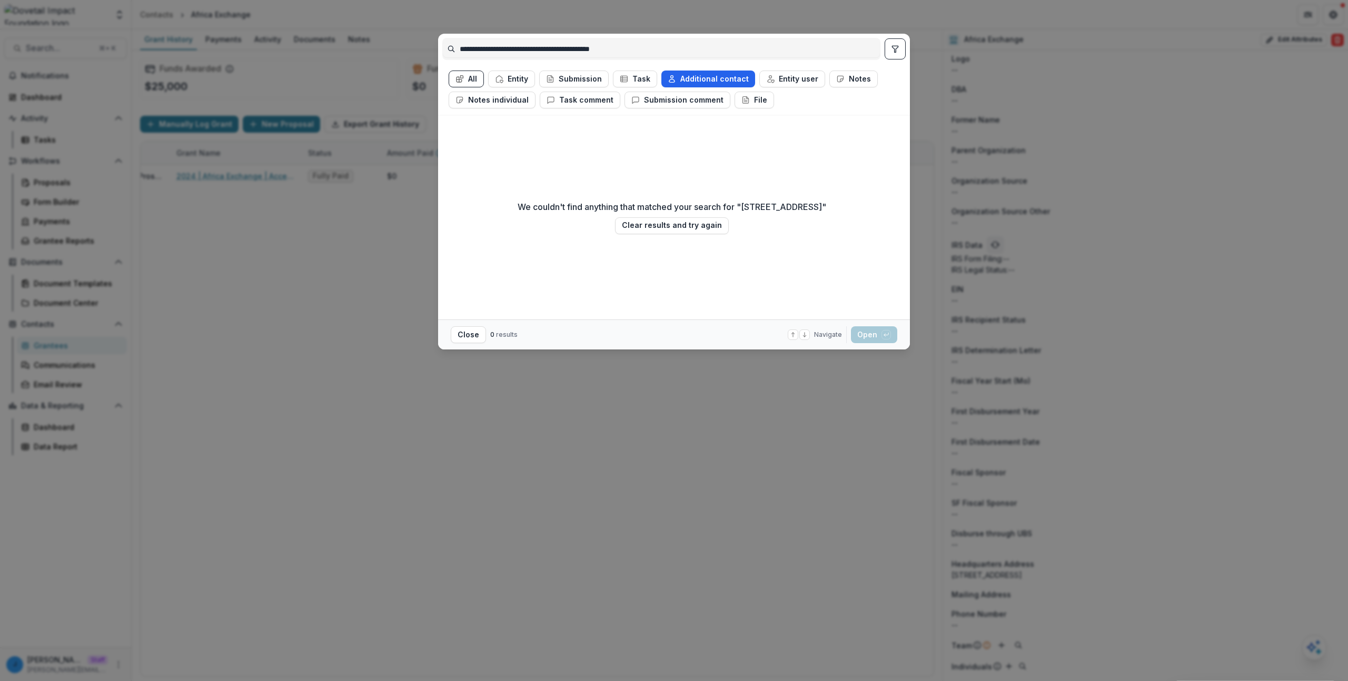
click at [697, 73] on button "Additional contact" at bounding box center [708, 79] width 94 height 17
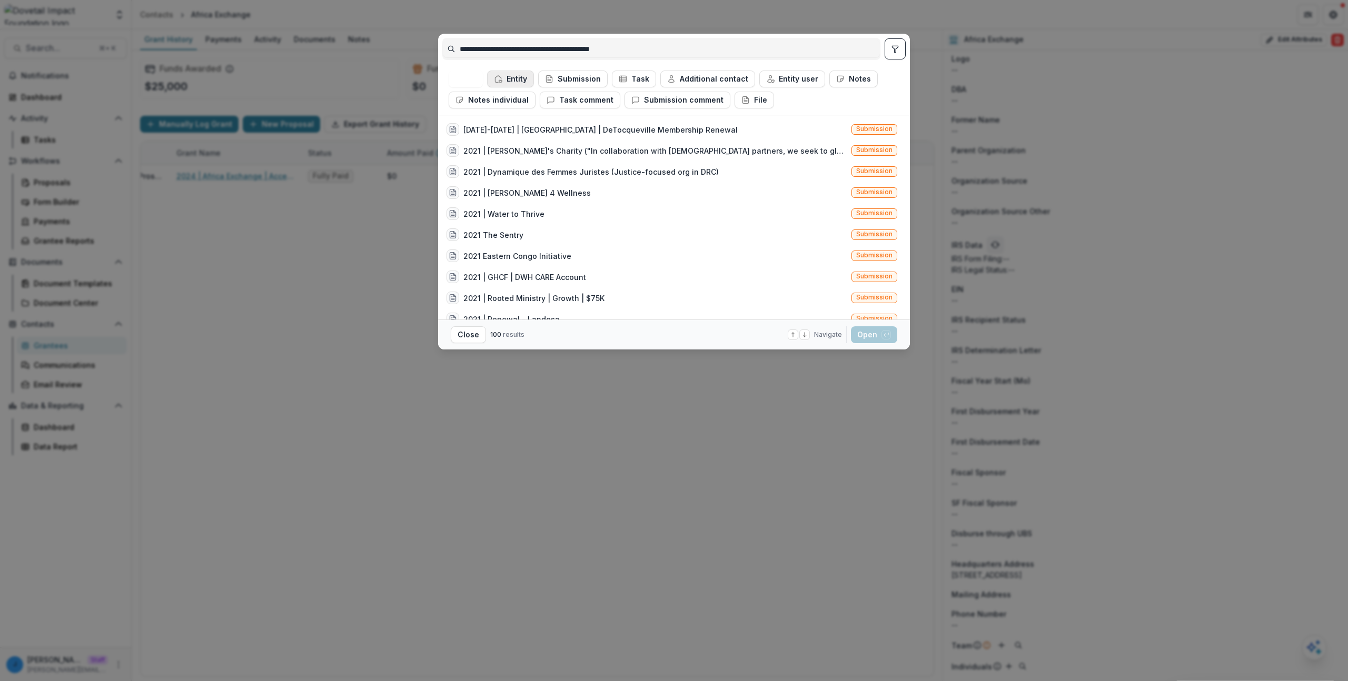
click at [516, 81] on button "Entity" at bounding box center [510, 79] width 47 height 17
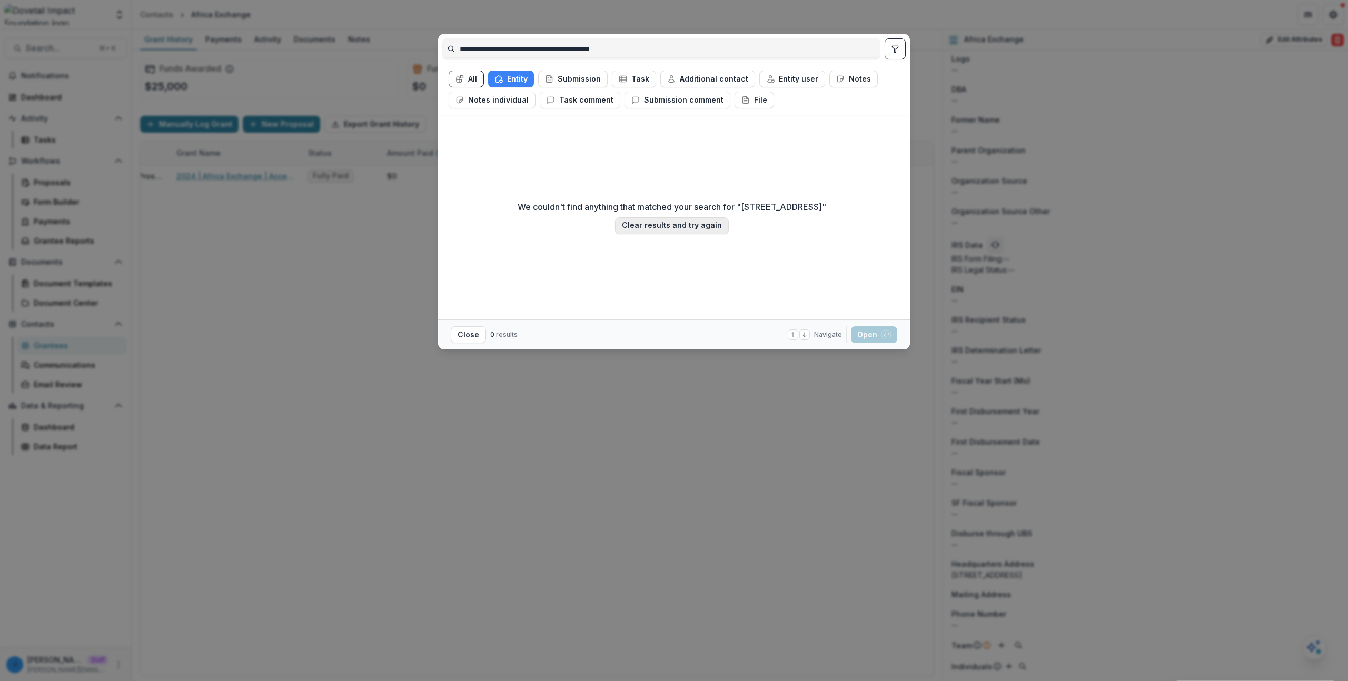
click at [692, 225] on button "Clear results and try again" at bounding box center [672, 225] width 114 height 17
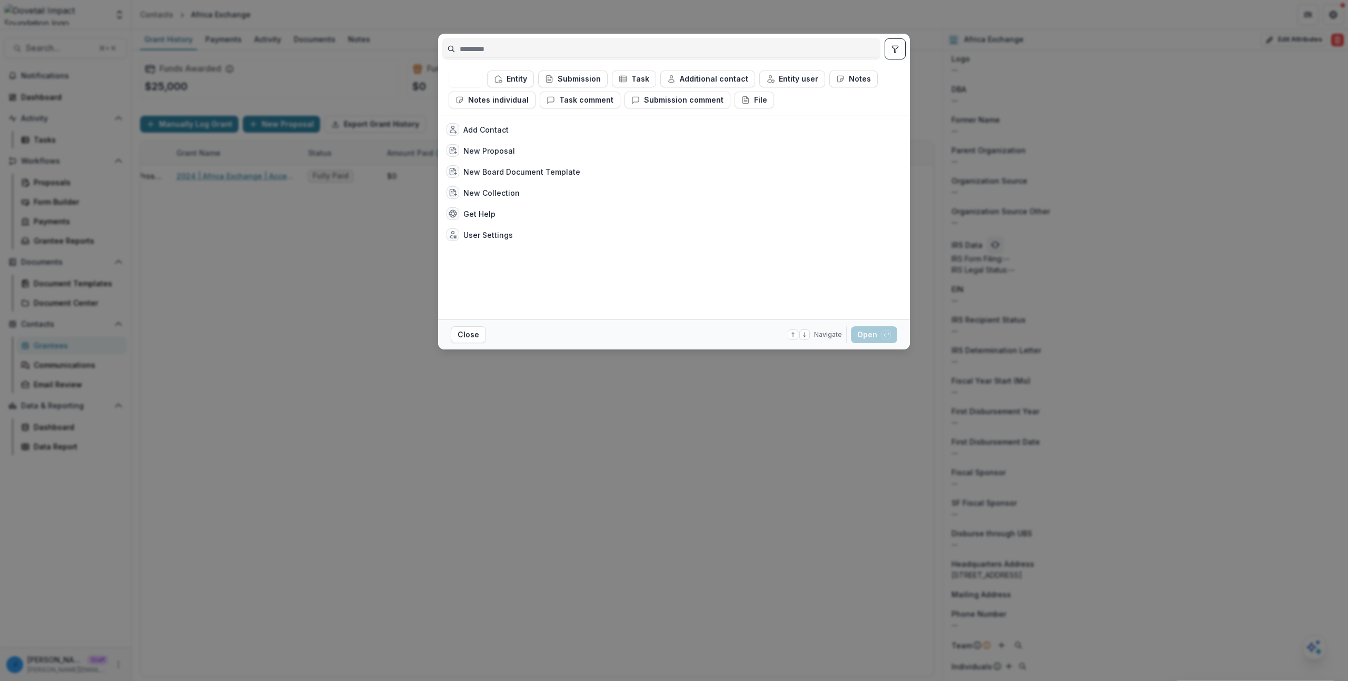
click at [693, 442] on div "All Entity Submission Task Additional contact Entity user Notes Notes individua…" at bounding box center [674, 340] width 1348 height 681
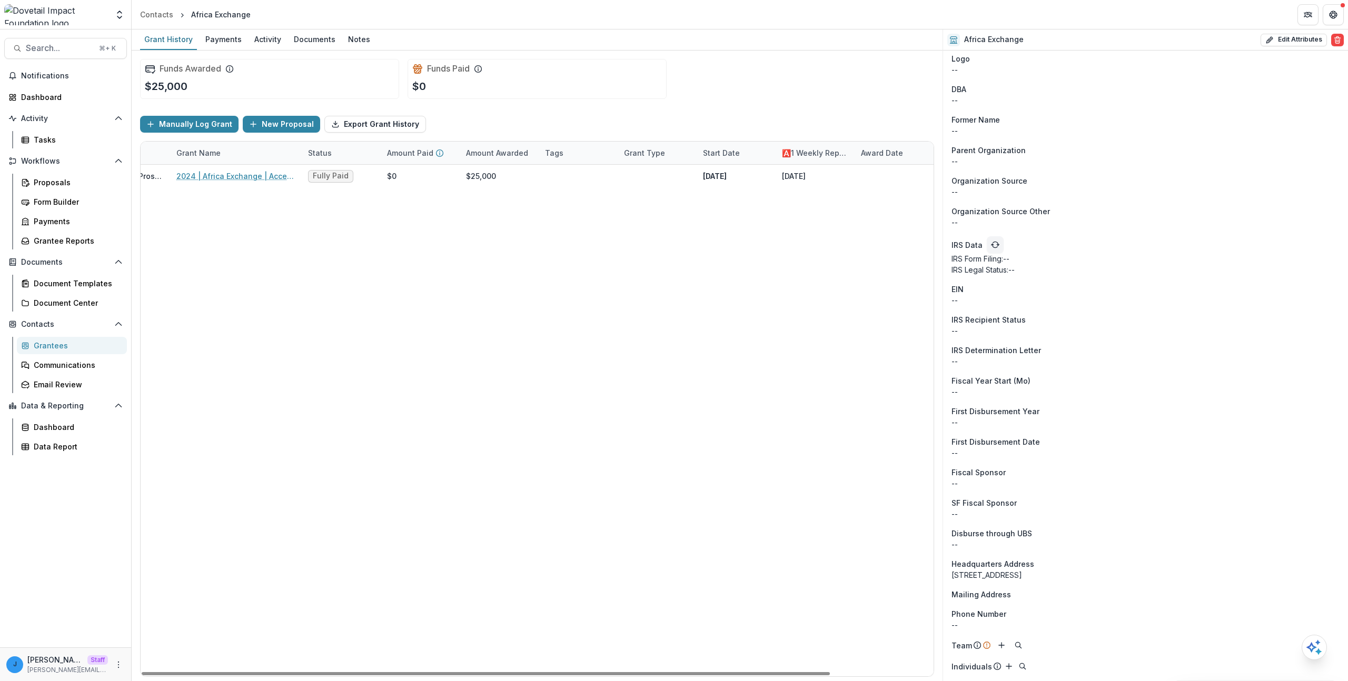
drag, startPoint x: 715, startPoint y: 253, endPoint x: 741, endPoint y: 232, distance: 33.0
click at [714, 253] on div "Domestic | Prospects Pipeline 2024 | Africa Exchange | Accel Y1 Fully Paid $0 $…" at bounding box center [478, 421] width 911 height 512
click at [1009, 571] on div "2021 Fillmore St, #204 San Francisco CA USA 94115" at bounding box center [1145, 575] width 388 height 11
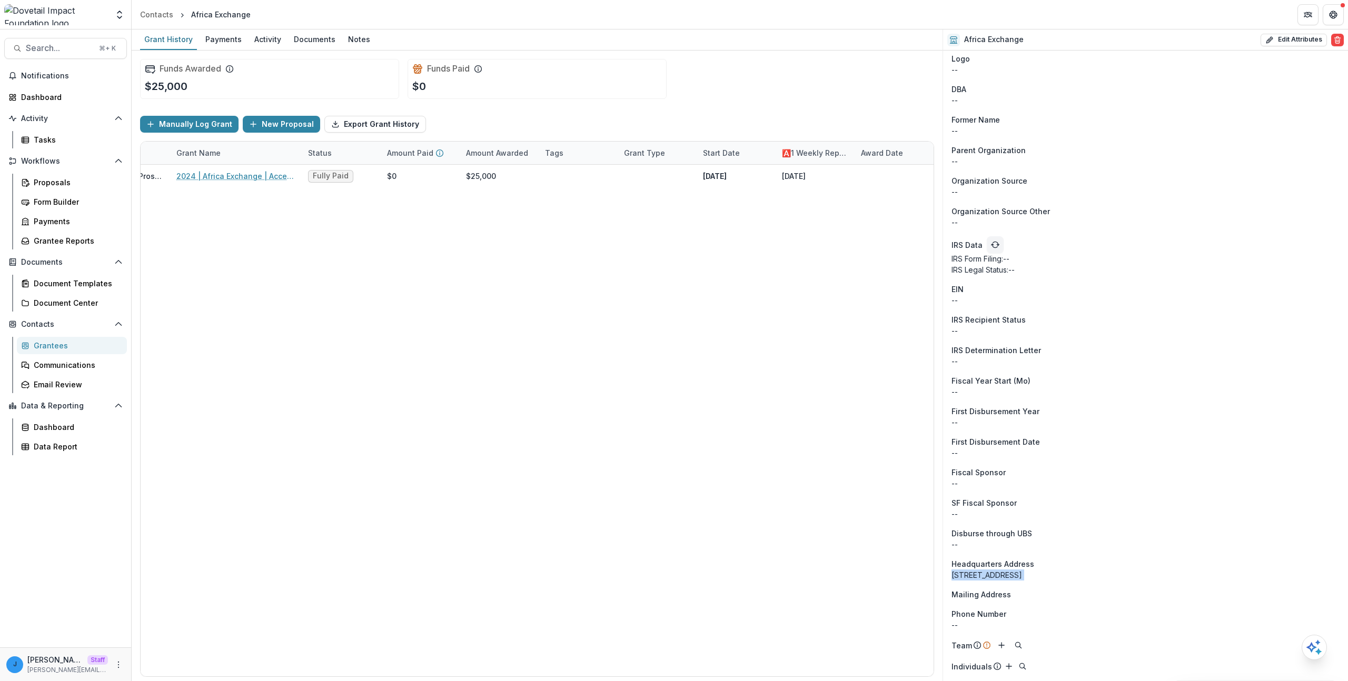
copy div "2021 Fillmore St, #204 San Francisco CA USA 94115"
click at [1007, 611] on div "Phone Number" at bounding box center [1145, 614] width 388 height 11
drag, startPoint x: 1006, startPoint y: 574, endPoint x: 956, endPoint y: 576, distance: 50.1
click at [956, 576] on div "2021 Fillmore St, #204 San Francisco CA USA 94115" at bounding box center [1145, 575] width 388 height 11
copy div "021 Fillmore St"
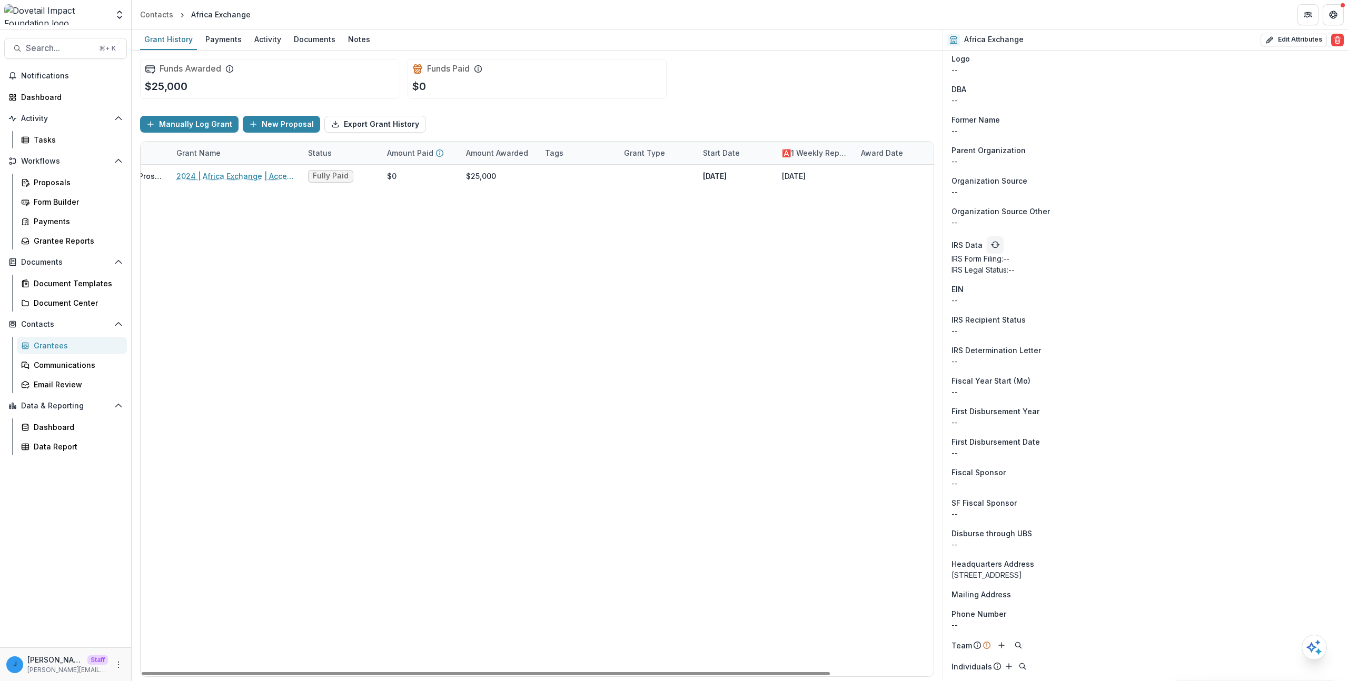
click at [951, 576] on div "Onboarding Pending Website -- Sector -- Tags Foundation Primary Contact Courtne…" at bounding box center [1145, 49] width 405 height 1263
drag, startPoint x: 958, startPoint y: 576, endPoint x: 1008, endPoint y: 574, distance: 50.6
click at [1008, 574] on div "Onboarding Pending Website -- Sector -- Tags Foundation Primary Contact Courtne…" at bounding box center [1145, 49] width 405 height 1263
copy div "2021 Fillmore St,"
click at [842, 500] on div "Domestic | Prospects Pipeline 2024 | Africa Exchange | Accel Y1 Fully Paid $0 $…" at bounding box center [478, 421] width 911 height 512
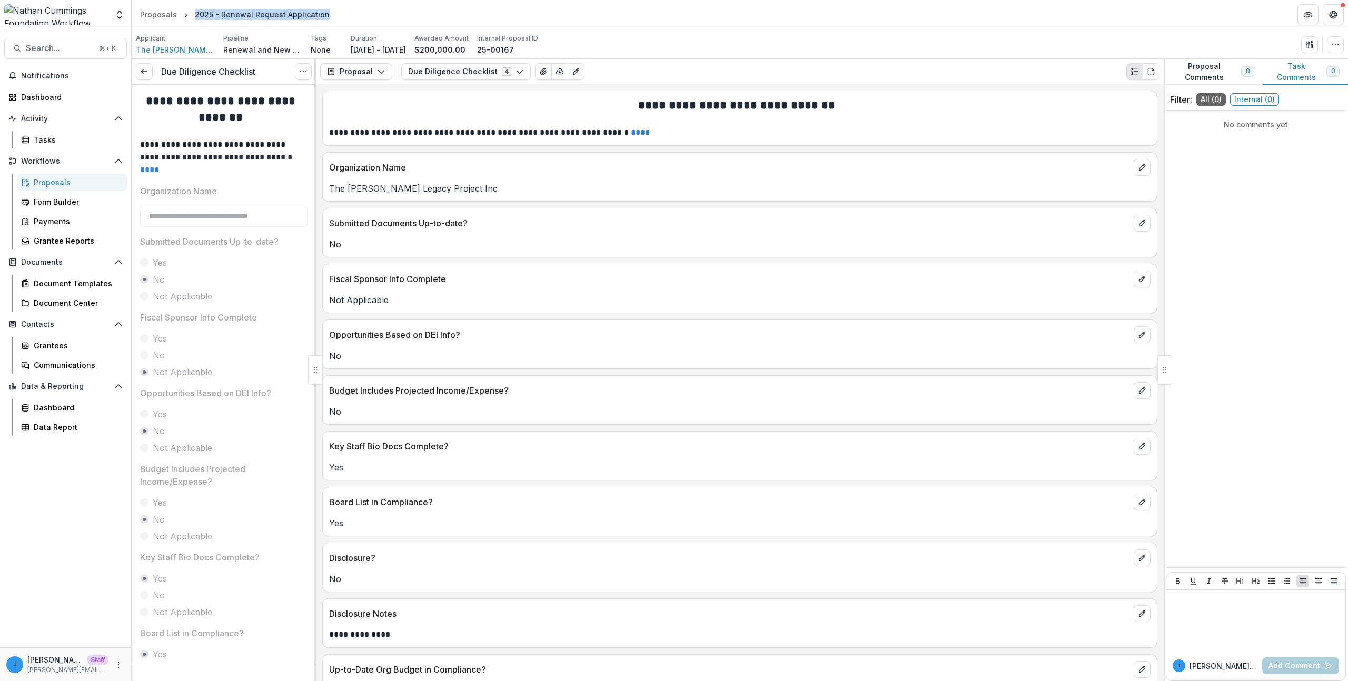
drag, startPoint x: 320, startPoint y: 12, endPoint x: 194, endPoint y: 16, distance: 126.4
click at [194, 16] on header "Proposals 2025 - Renewal Request Application" at bounding box center [740, 14] width 1216 height 29
click at [252, 50] on p "Renewal and New Grants Pipeline" at bounding box center [262, 49] width 79 height 11
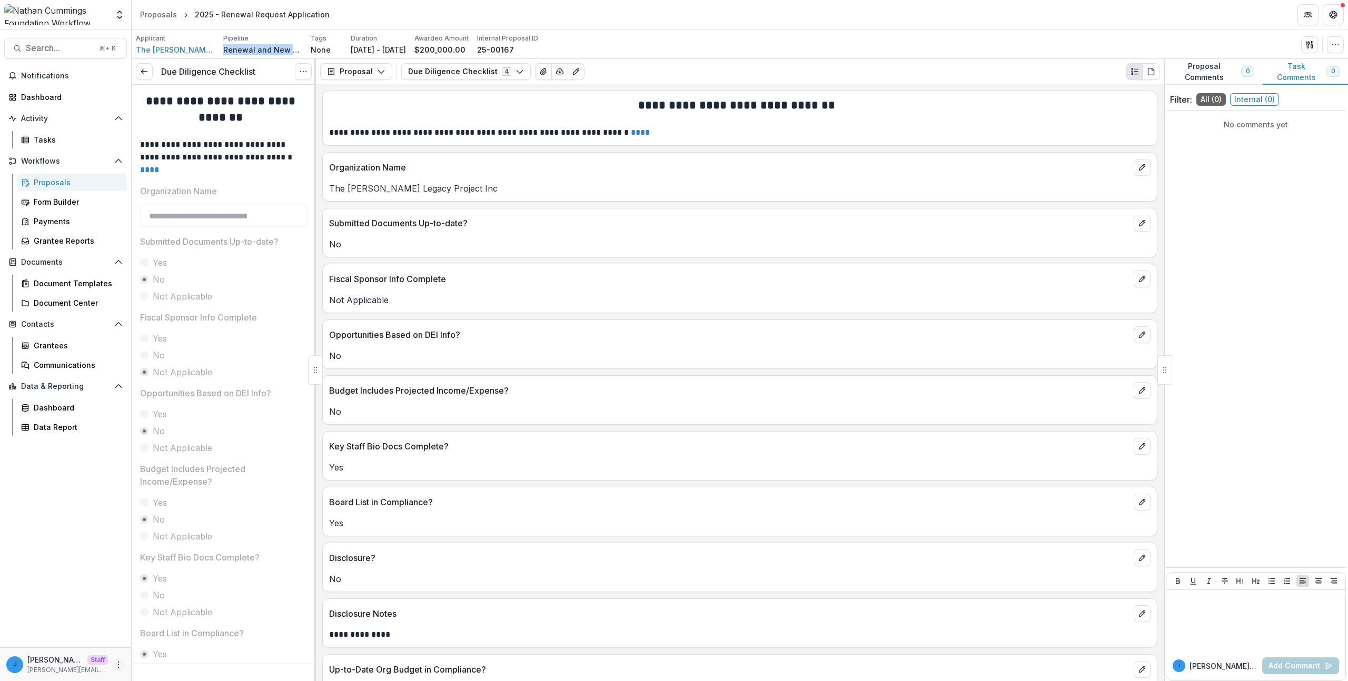
click at [122, 663] on icon "More" at bounding box center [118, 665] width 8 height 8
click at [177, 639] on link "User Settings" at bounding box center [188, 642] width 113 height 17
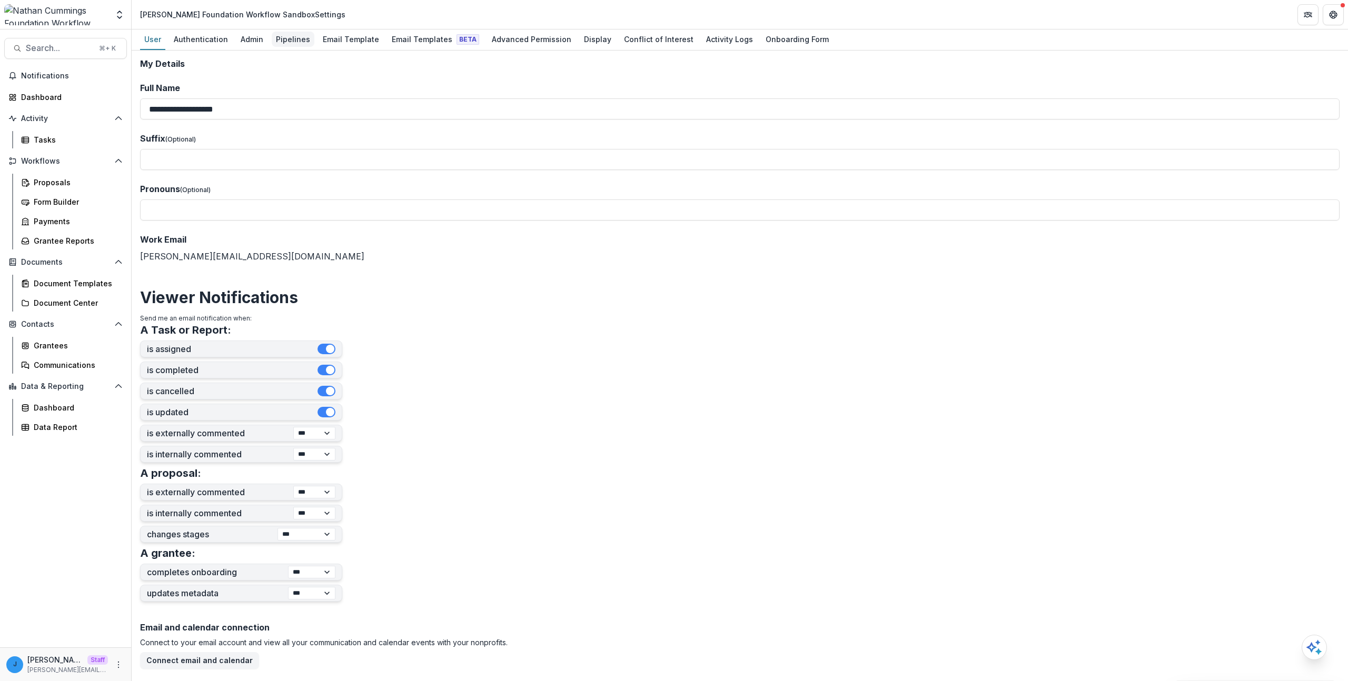
click at [299, 41] on div "Pipelines" at bounding box center [293, 39] width 43 height 15
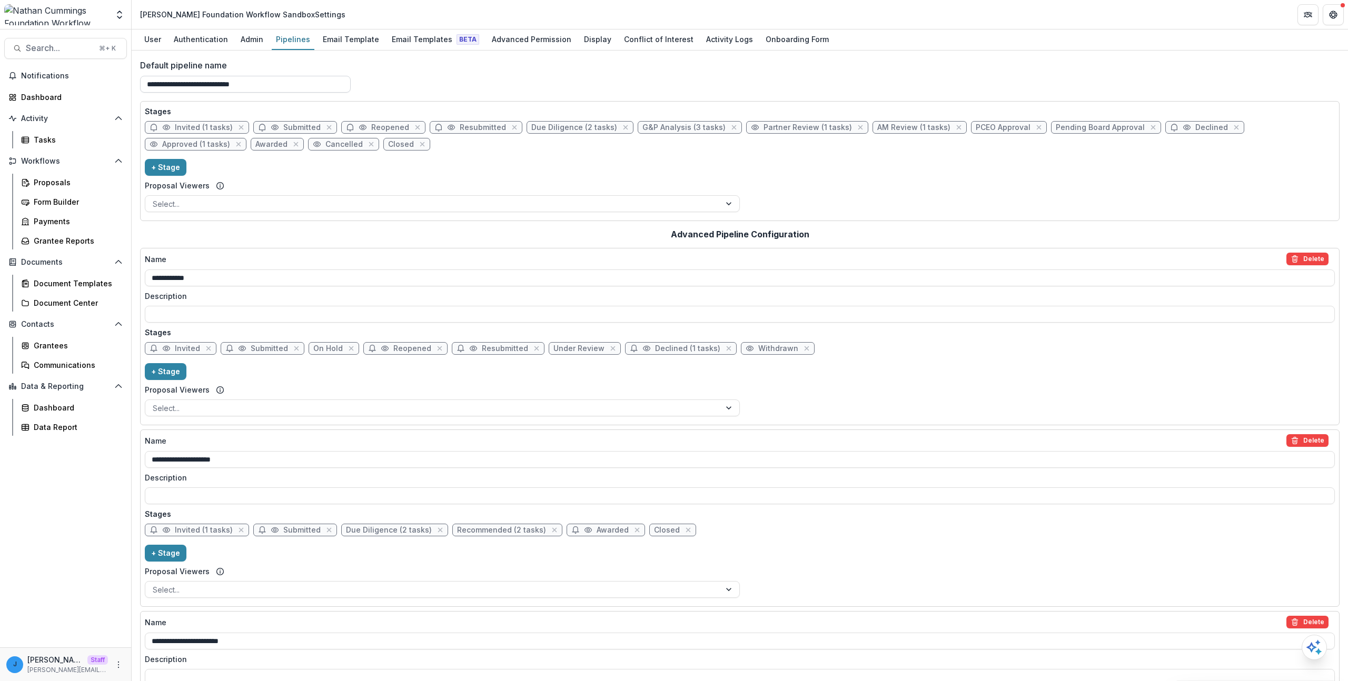
click at [215, 87] on input "**********" at bounding box center [245, 84] width 211 height 17
click at [409, 85] on div "**********" at bounding box center [739, 80] width 1199 height 42
click at [859, 179] on div "Stages Invited (1 tasks) Submitted Reopened Resubmitted Due Diligence (2 tasks)…" at bounding box center [740, 161] width 1190 height 111
